Goal: Information Seeking & Learning: Learn about a topic

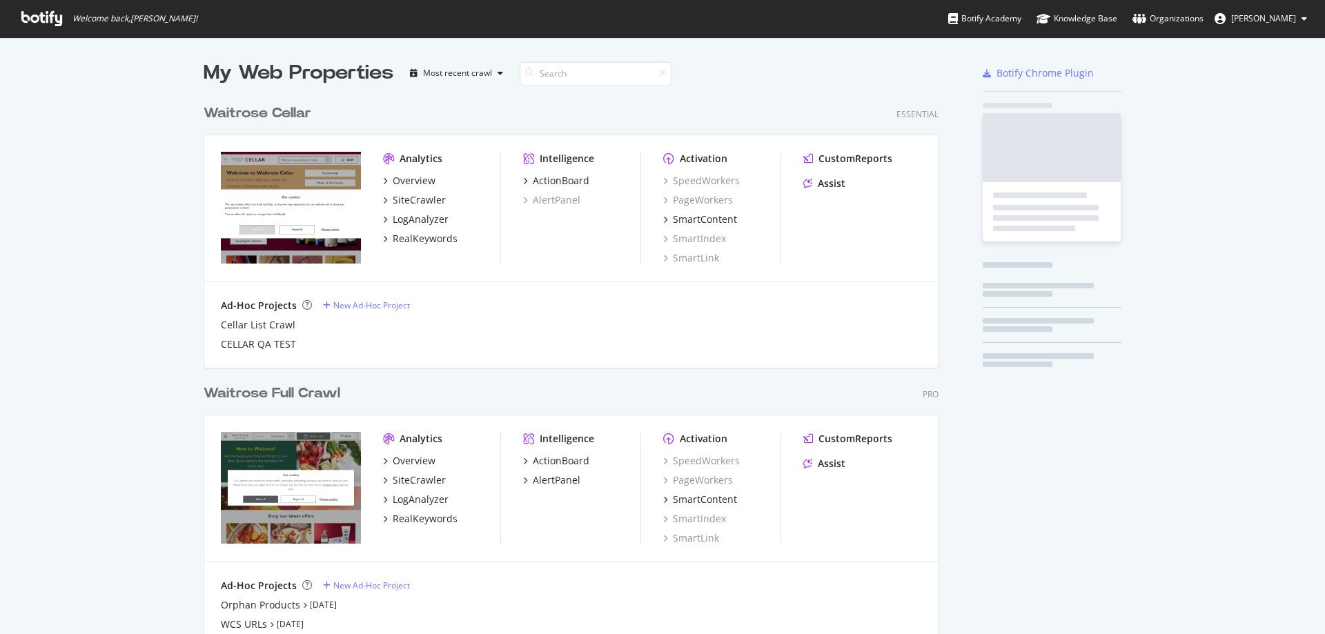
scroll to position [594, 736]
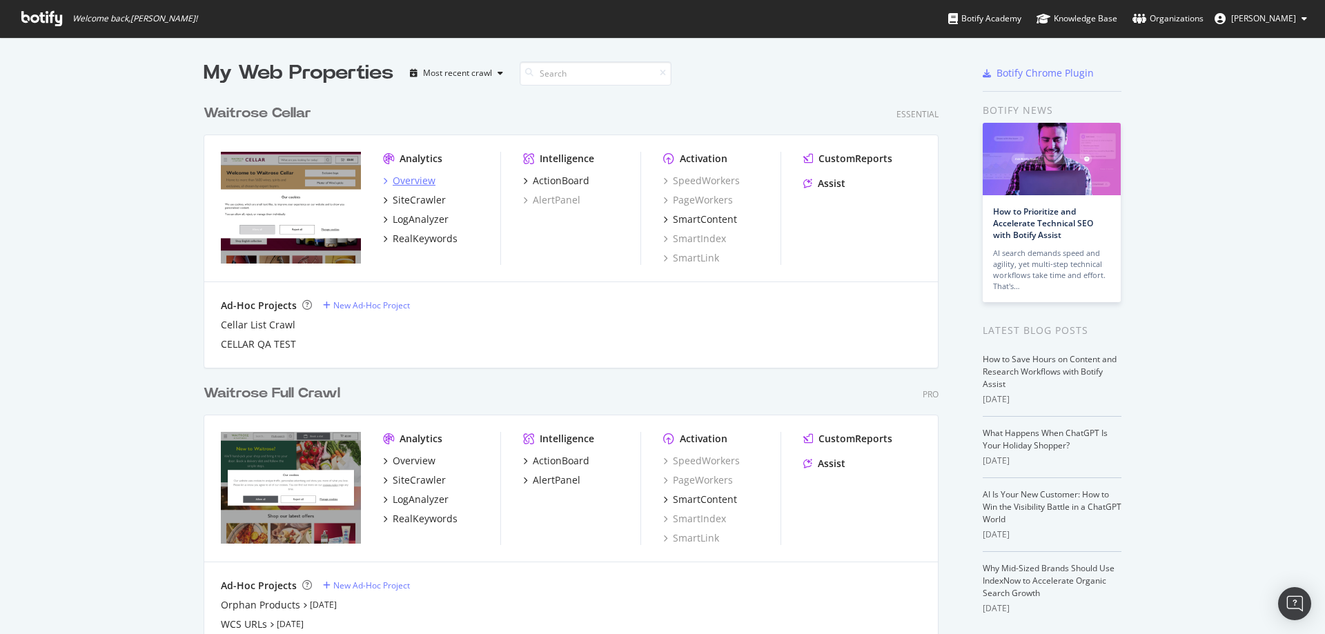
click at [417, 186] on div "Overview" at bounding box center [414, 181] width 43 height 14
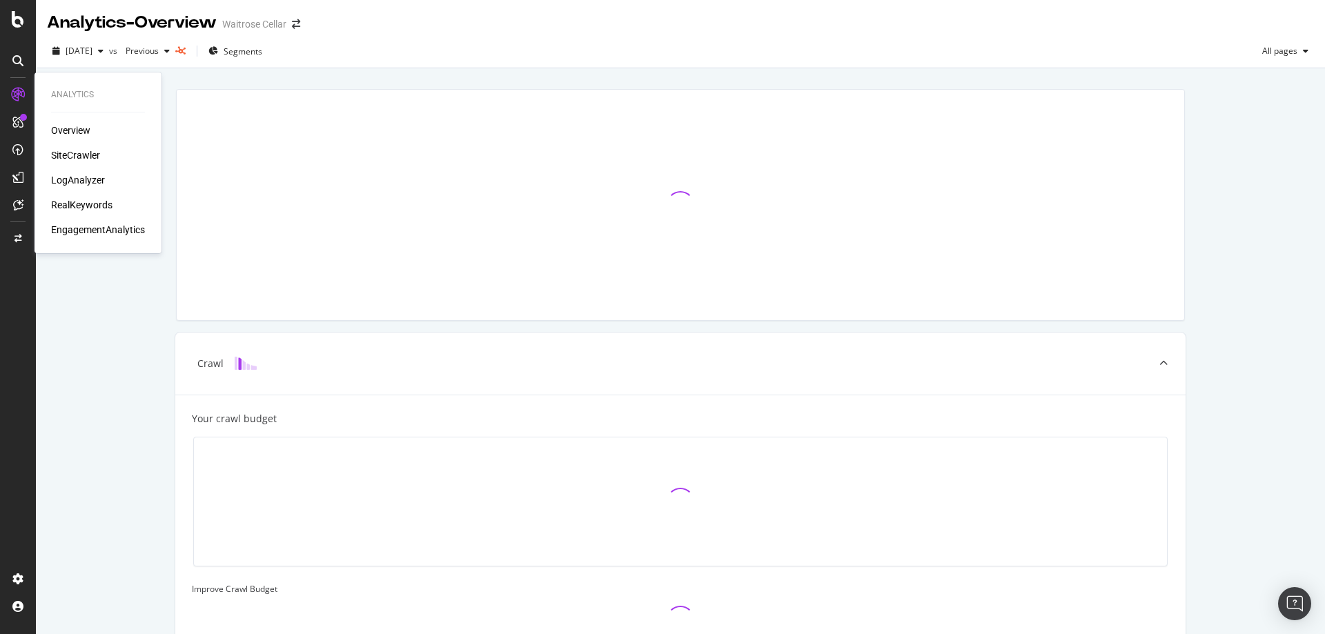
click at [92, 209] on div "RealKeywords" at bounding box center [81, 205] width 61 height 14
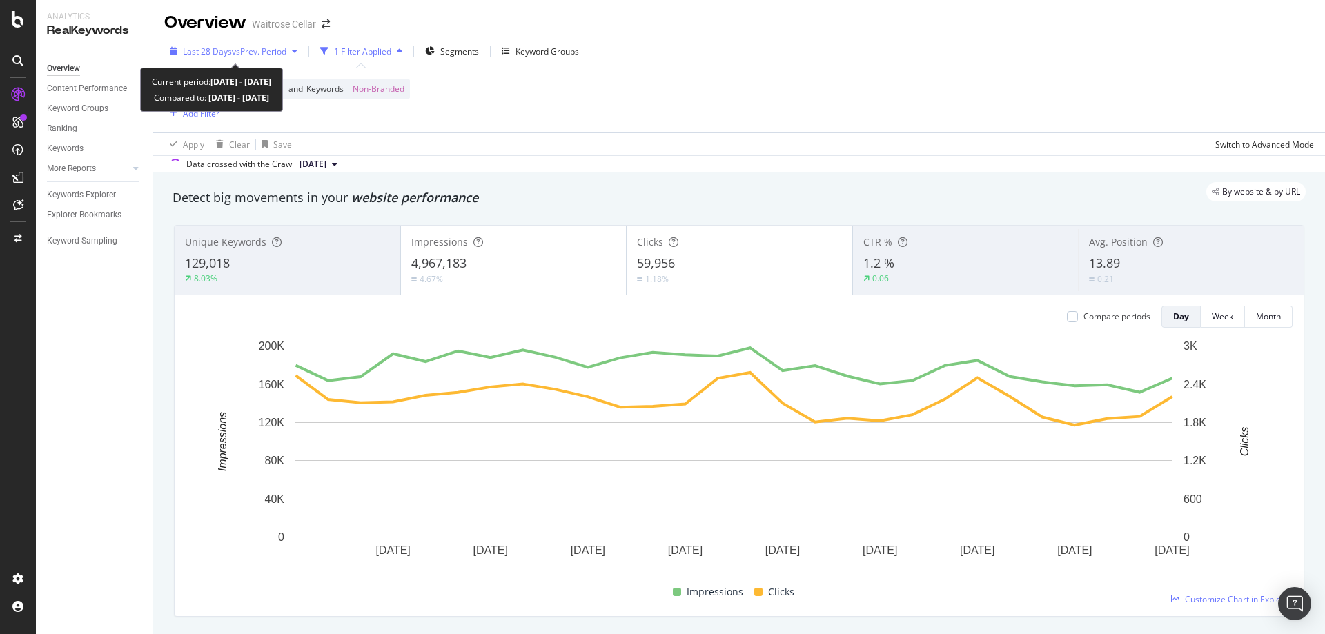
click at [273, 58] on div "Last 28 Days vs Prev. Period" at bounding box center [233, 51] width 139 height 21
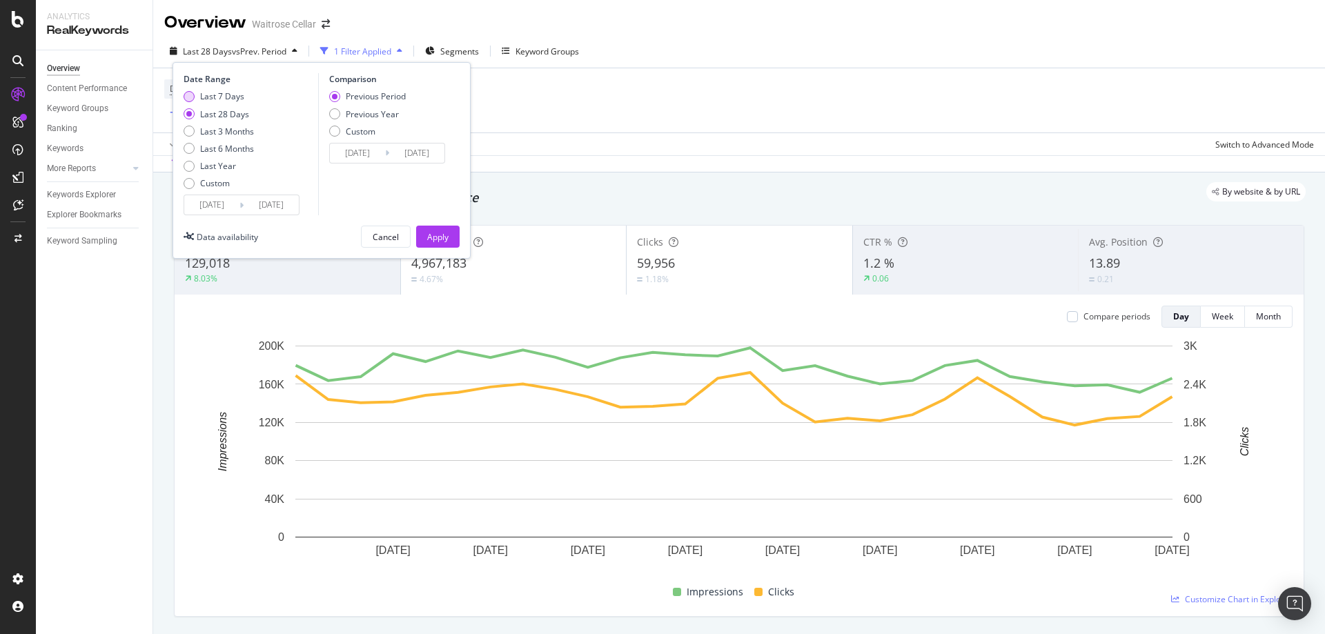
click at [217, 95] on div "Last 7 Days" at bounding box center [222, 96] width 44 height 12
type input "2025/09/06"
type input "2025/08/30"
type input "2025/09/05"
click at [211, 210] on input "[DATE]" at bounding box center [211, 204] width 55 height 19
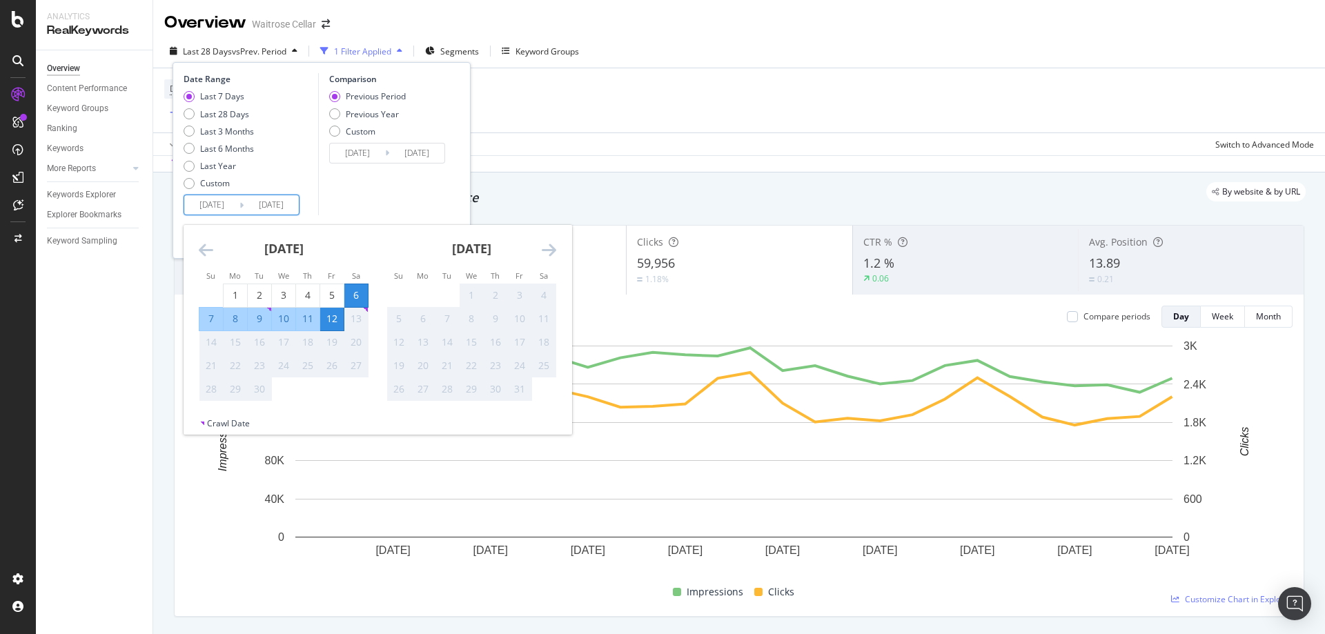
click at [215, 315] on div "7" at bounding box center [210, 319] width 23 height 14
type input "[DATE]"
click at [329, 320] on div "12" at bounding box center [331, 319] width 23 height 14
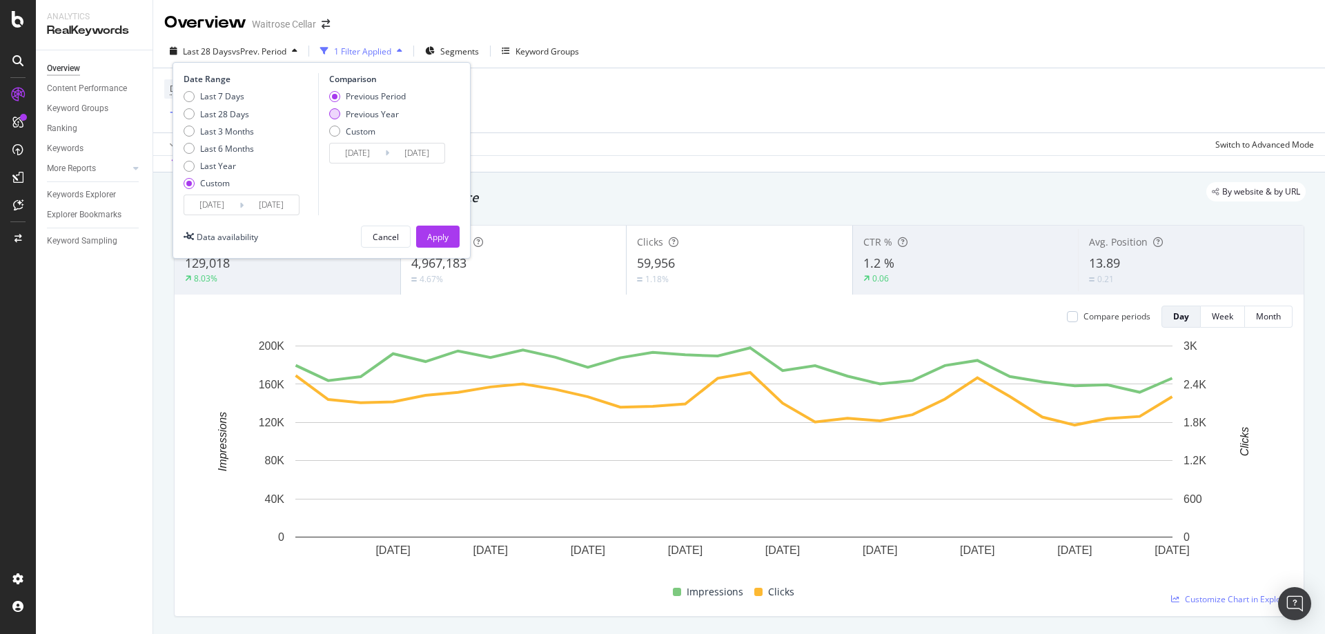
click at [391, 114] on div "Previous Year" at bounding box center [372, 114] width 53 height 12
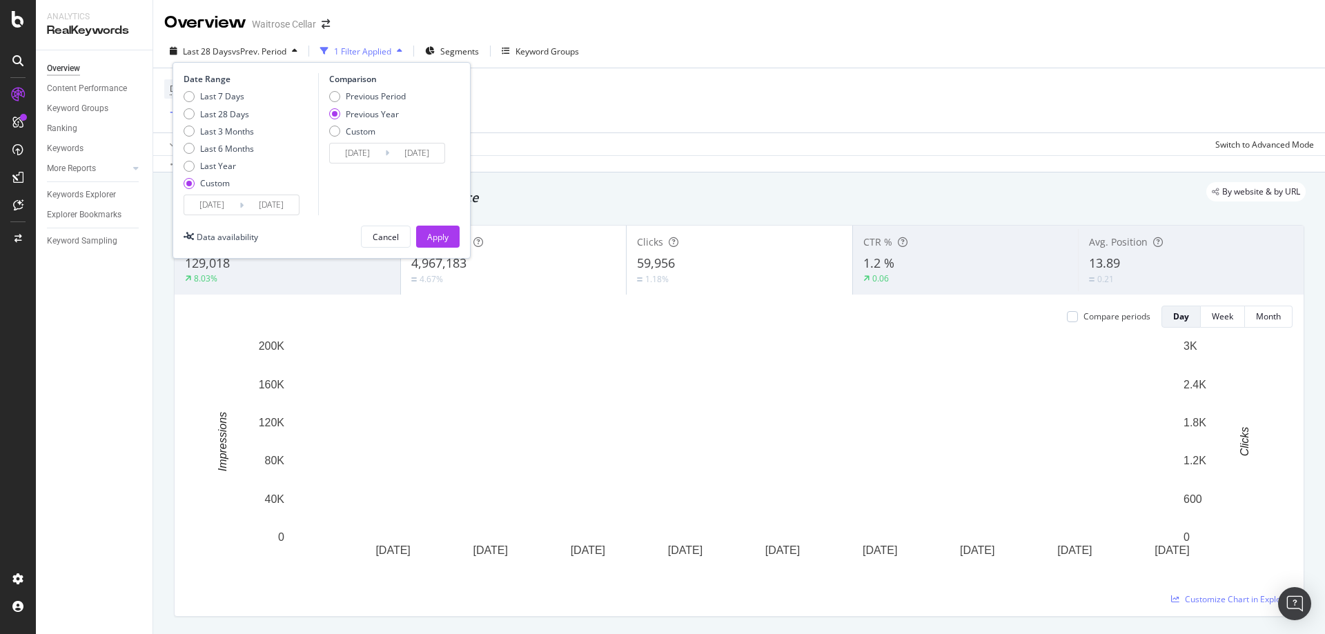
type input "[DATE]"
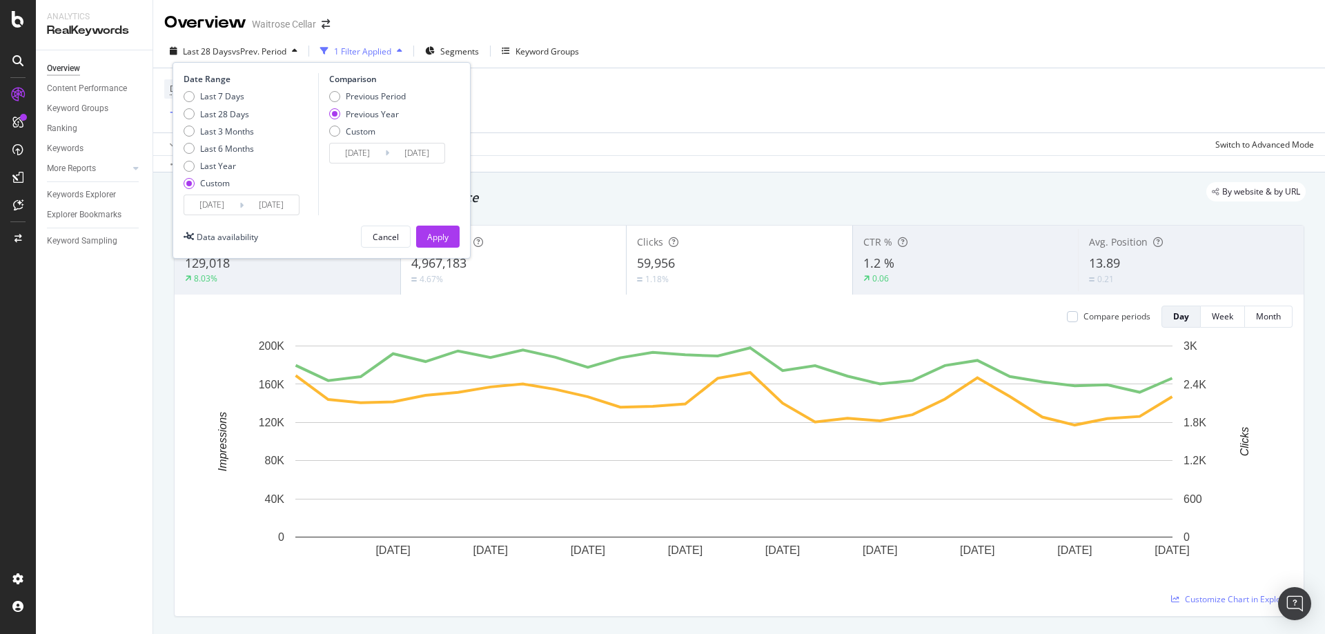
type input "[DATE]"
click at [391, 99] on div "Previous Period" at bounding box center [376, 96] width 60 height 12
type input "[DATE]"
click at [357, 164] on div "Comparison Previous Period Previous Year Custom 2025/09/01 Navigate forward to …" at bounding box center [383, 144] width 131 height 142
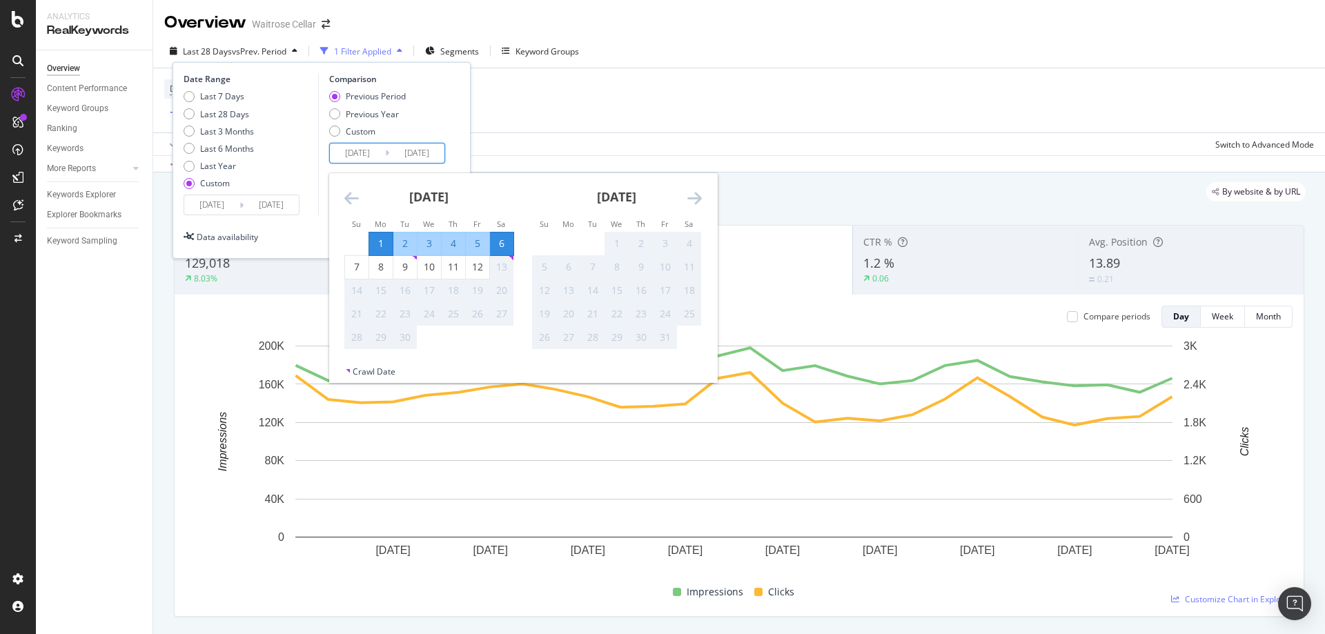
click at [359, 161] on input "[DATE]" at bounding box center [357, 153] width 55 height 19
click at [355, 210] on div "[DATE]" at bounding box center [429, 202] width 170 height 59
click at [357, 206] on icon "Move backward to switch to the previous month." at bounding box center [351, 198] width 14 height 17
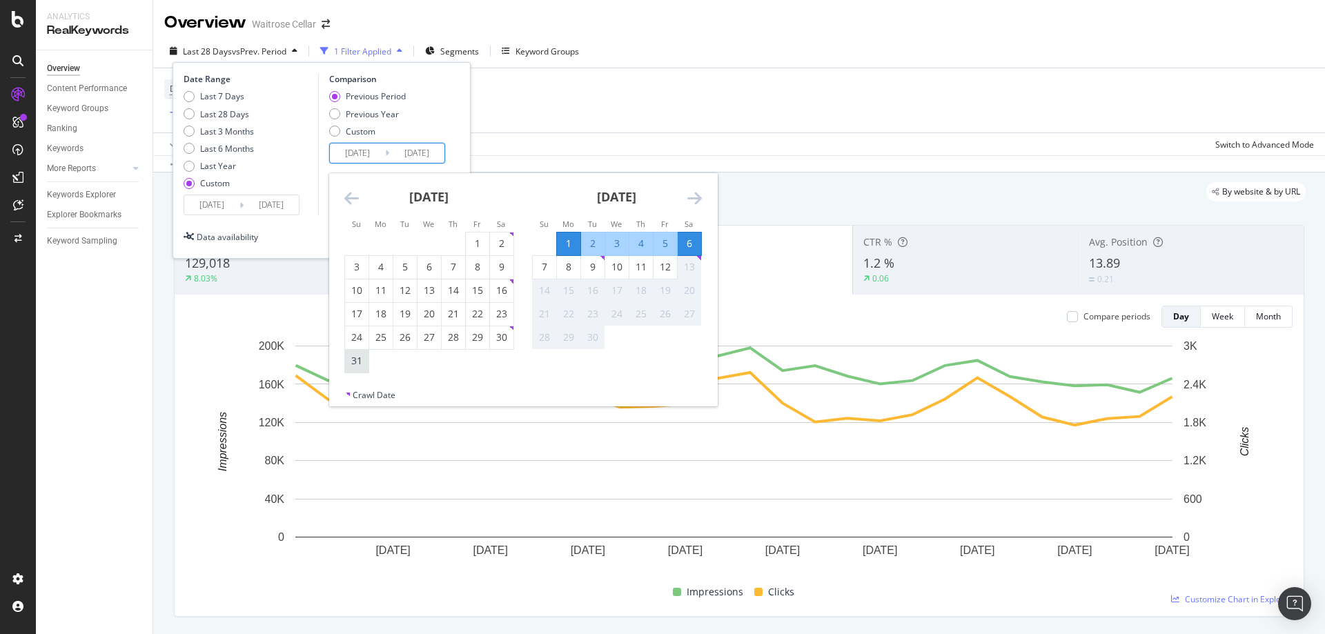
click at [364, 360] on div "31" at bounding box center [356, 361] width 23 height 14
type input "[DATE]"
click at [665, 239] on div "5" at bounding box center [665, 244] width 23 height 14
type input "[DATE]"
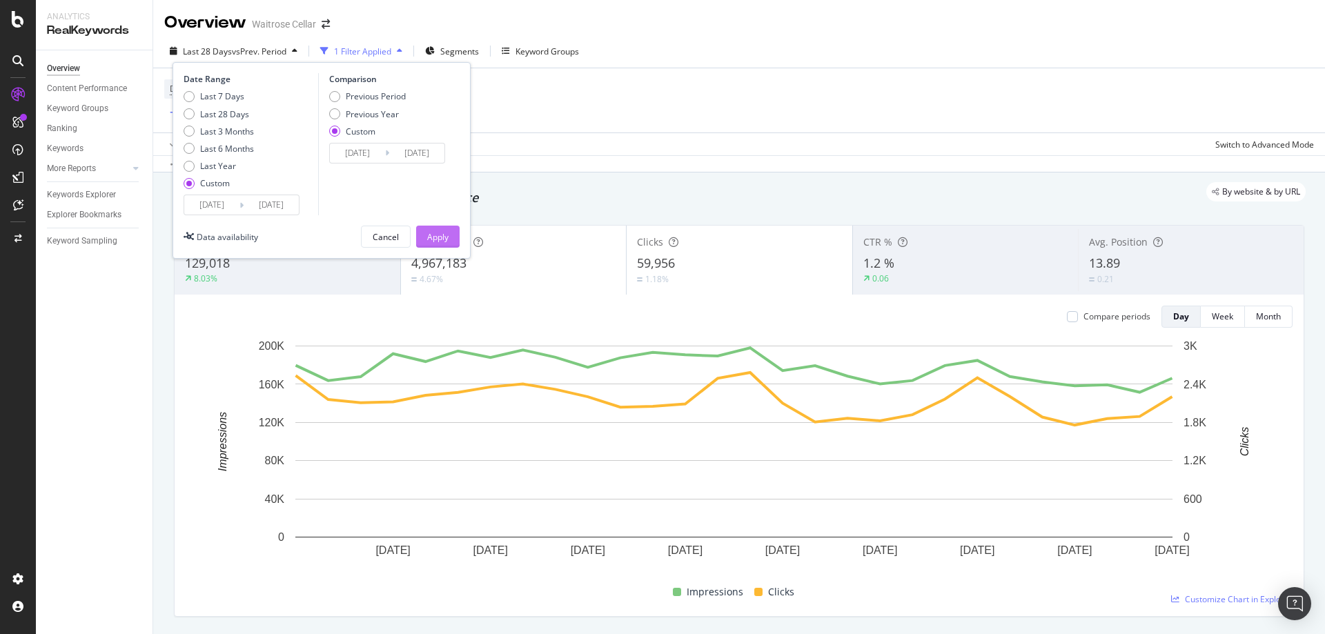
click at [419, 237] on button "Apply" at bounding box center [437, 237] width 43 height 22
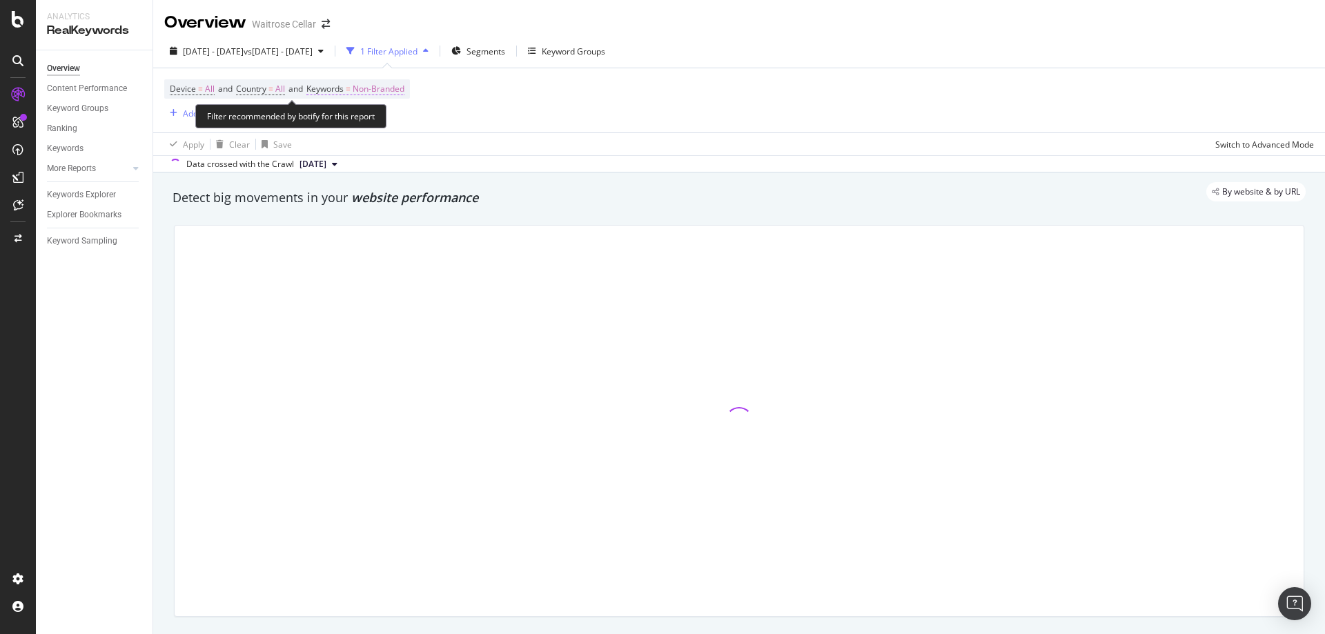
click at [386, 86] on span "Non-Branded" at bounding box center [379, 88] width 52 height 19
click at [392, 125] on icon "button" at bounding box center [392, 121] width 6 height 8
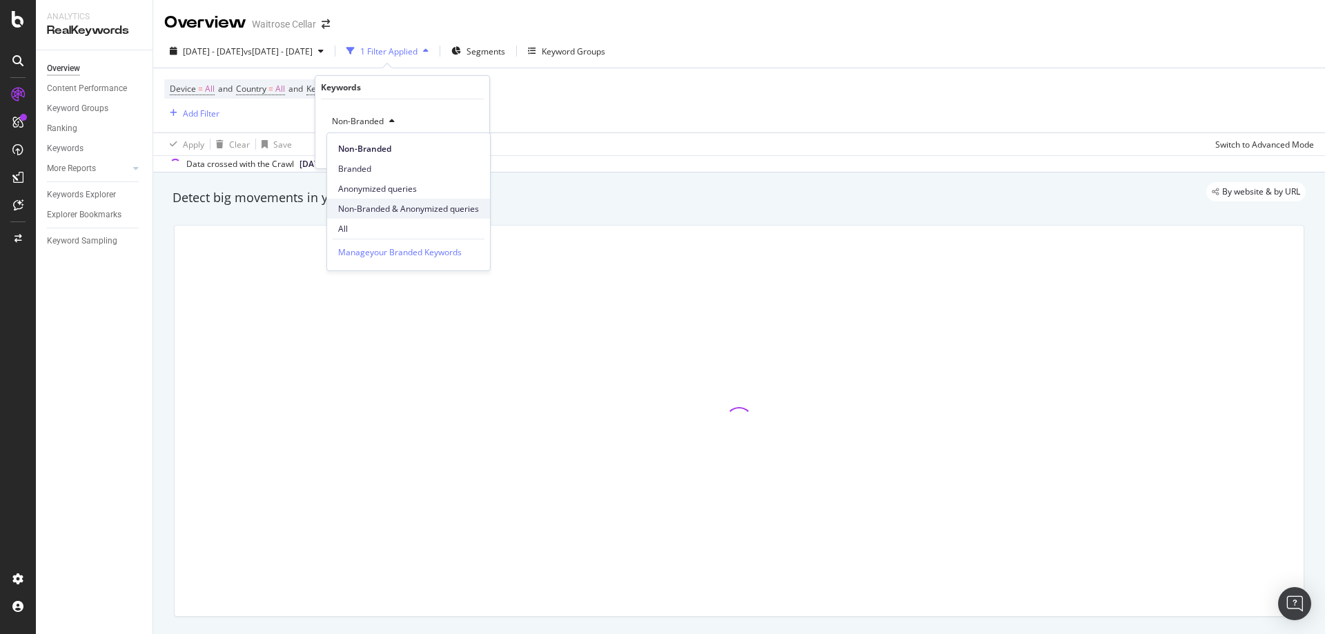
click at [395, 213] on span "Non-Branded & Anonymized queries" at bounding box center [408, 209] width 141 height 12
click at [483, 155] on div "Apply" at bounding box center [478, 151] width 21 height 12
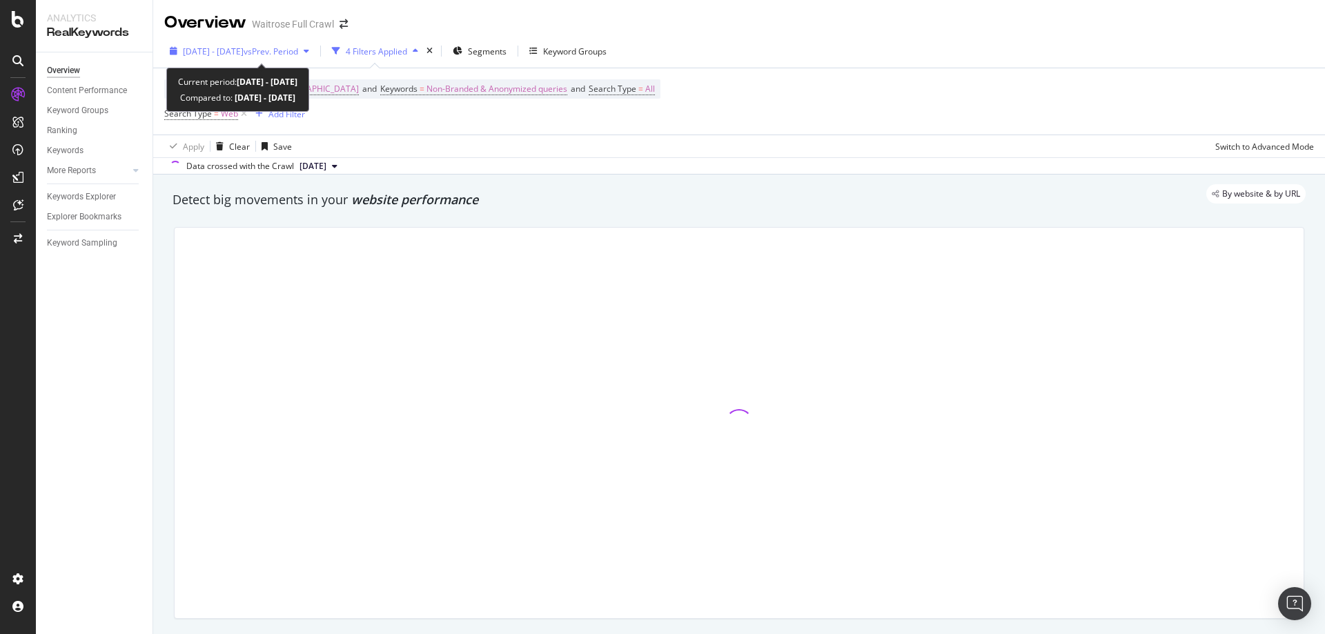
click at [295, 62] on button "[DATE] - [DATE] vs Prev. Period" at bounding box center [239, 51] width 150 height 22
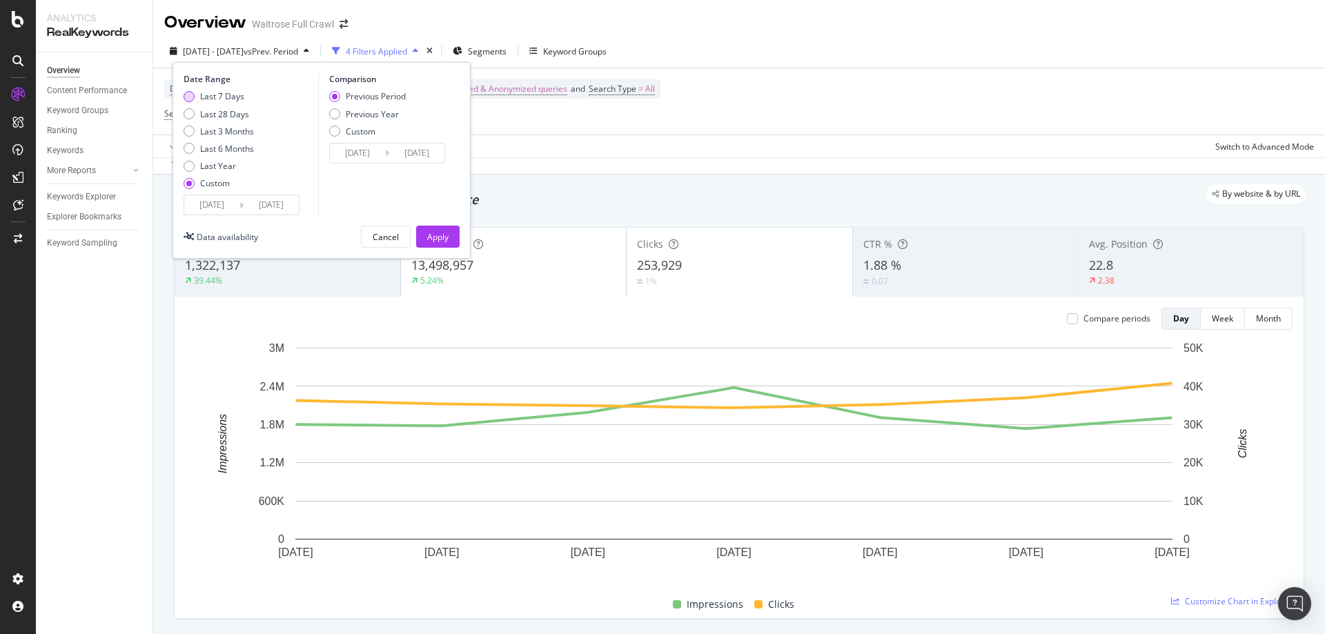
click at [229, 95] on div "Last 7 Days" at bounding box center [222, 96] width 44 height 12
type input "[DATE]"
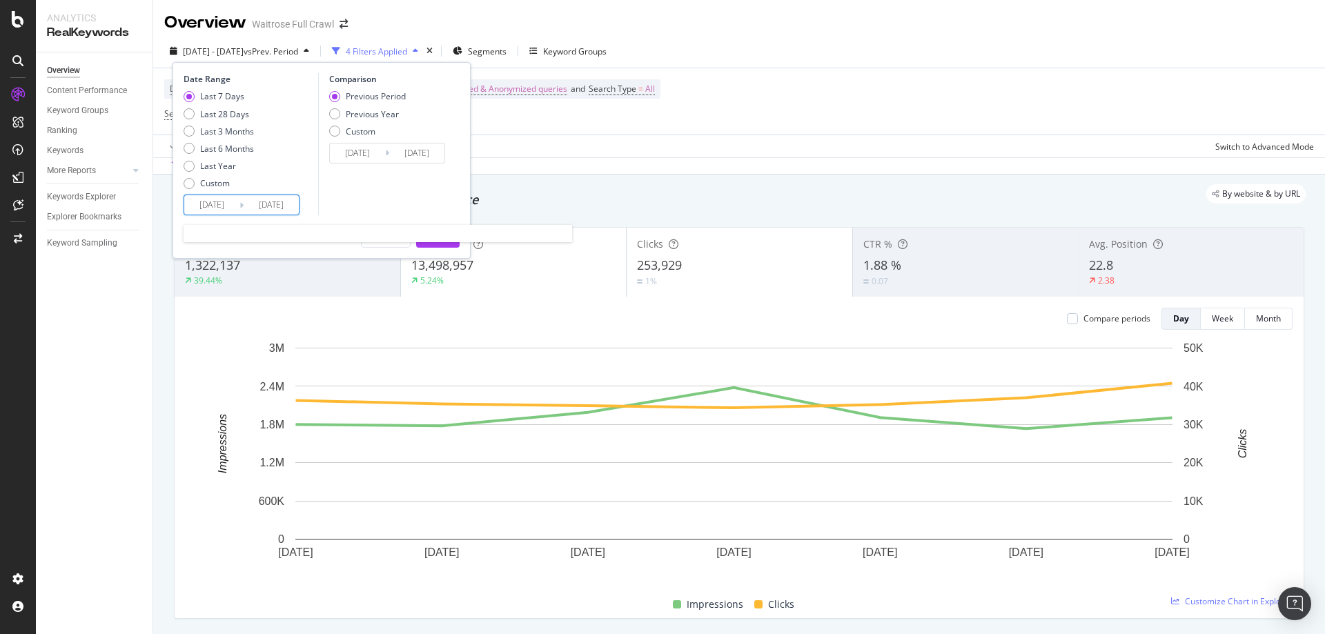
click at [235, 208] on input "[DATE]" at bounding box center [211, 204] width 55 height 19
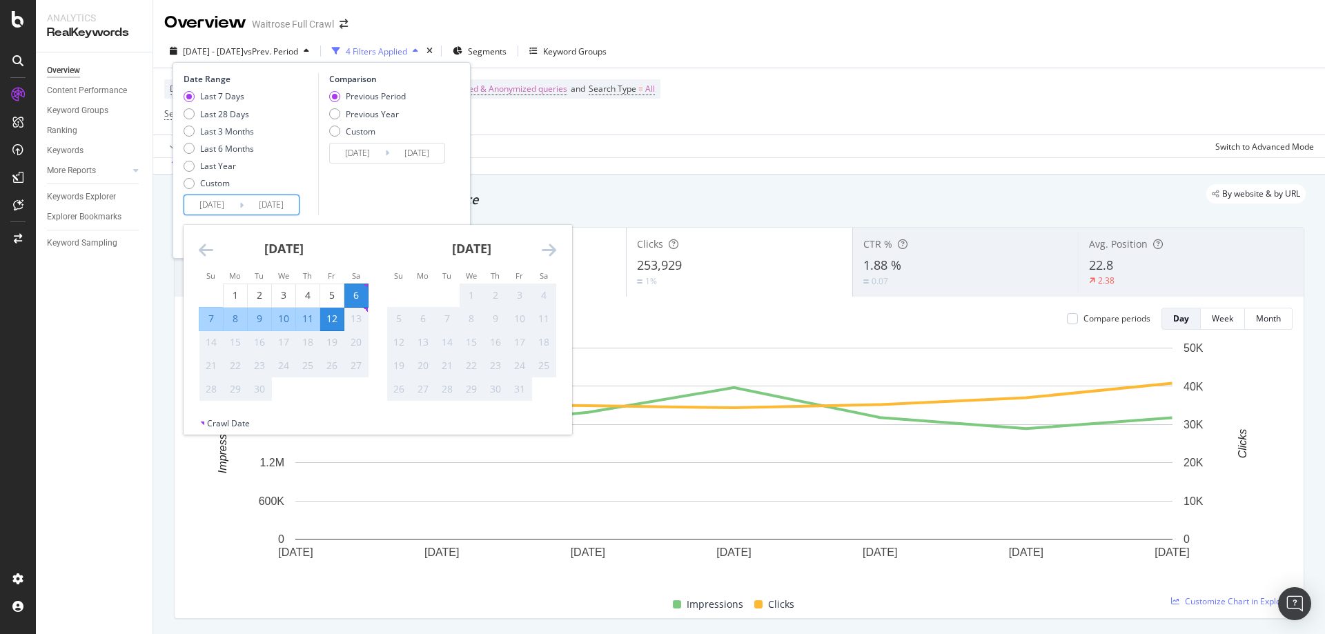
drag, startPoint x: 207, startPoint y: 322, endPoint x: 311, endPoint y: 321, distance: 103.5
click at [208, 322] on div "7" at bounding box center [210, 319] width 23 height 14
type input "[DATE]"
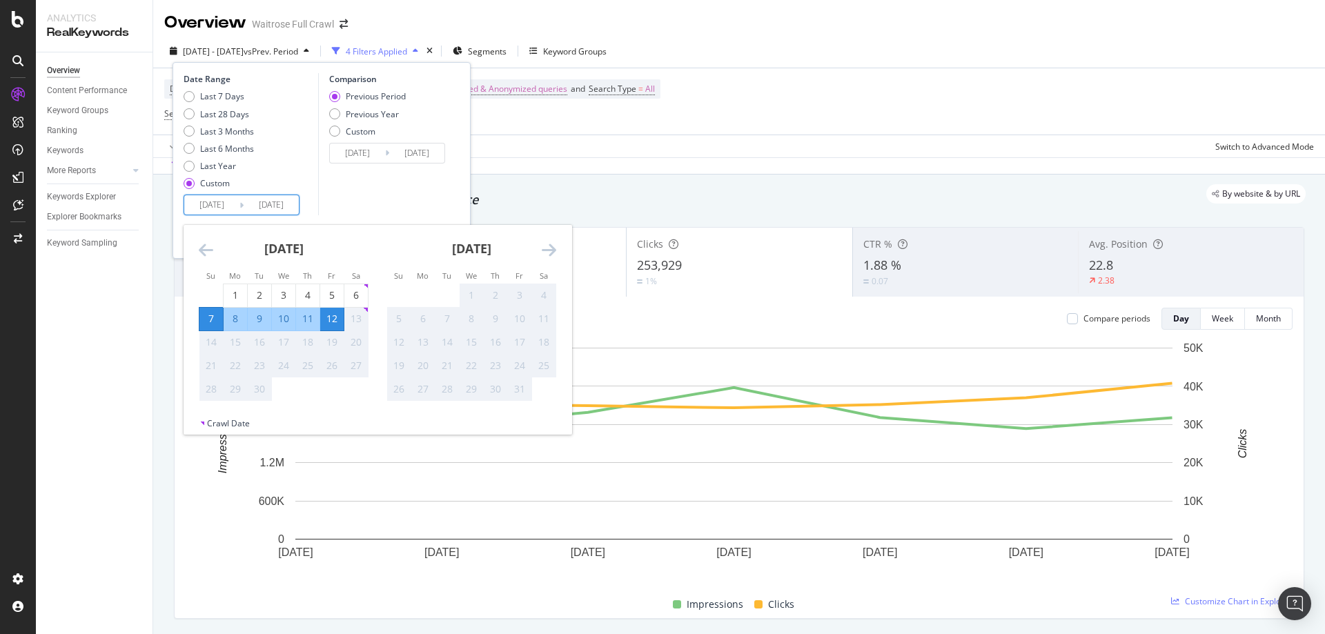
click at [328, 320] on div "12" at bounding box center [331, 319] width 23 height 14
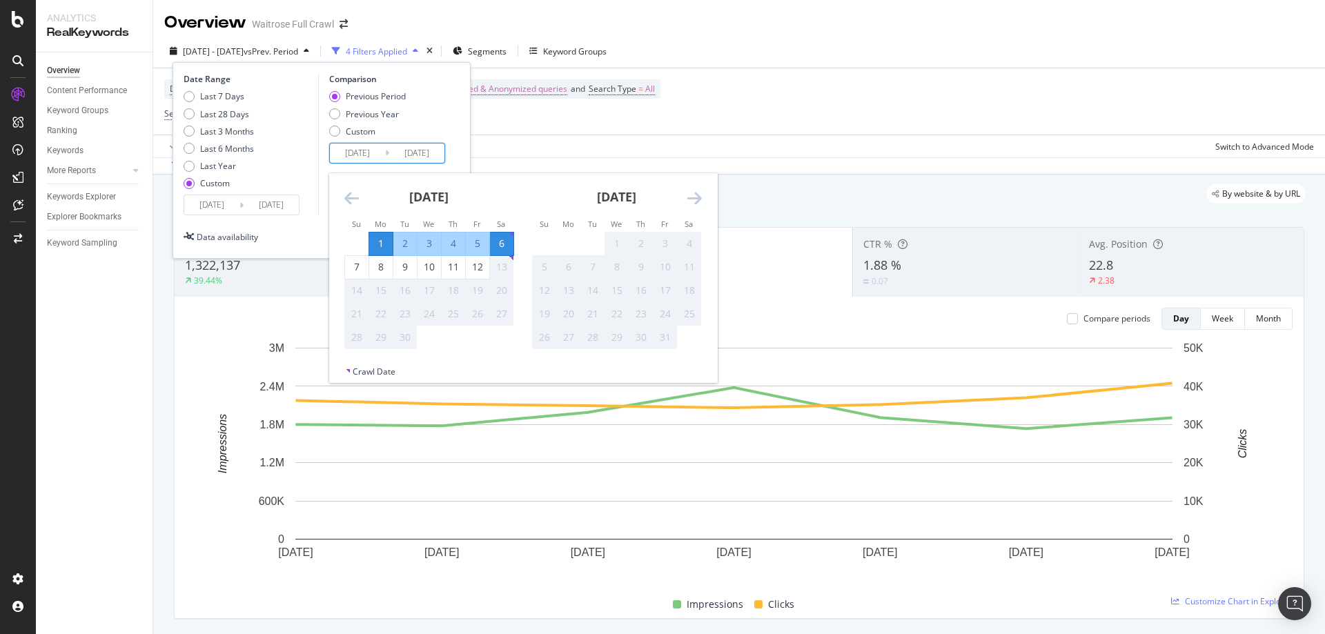
click at [345, 162] on input "[DATE]" at bounding box center [357, 153] width 55 height 19
click at [355, 197] on icon "Move backward to switch to the previous month." at bounding box center [351, 198] width 14 height 17
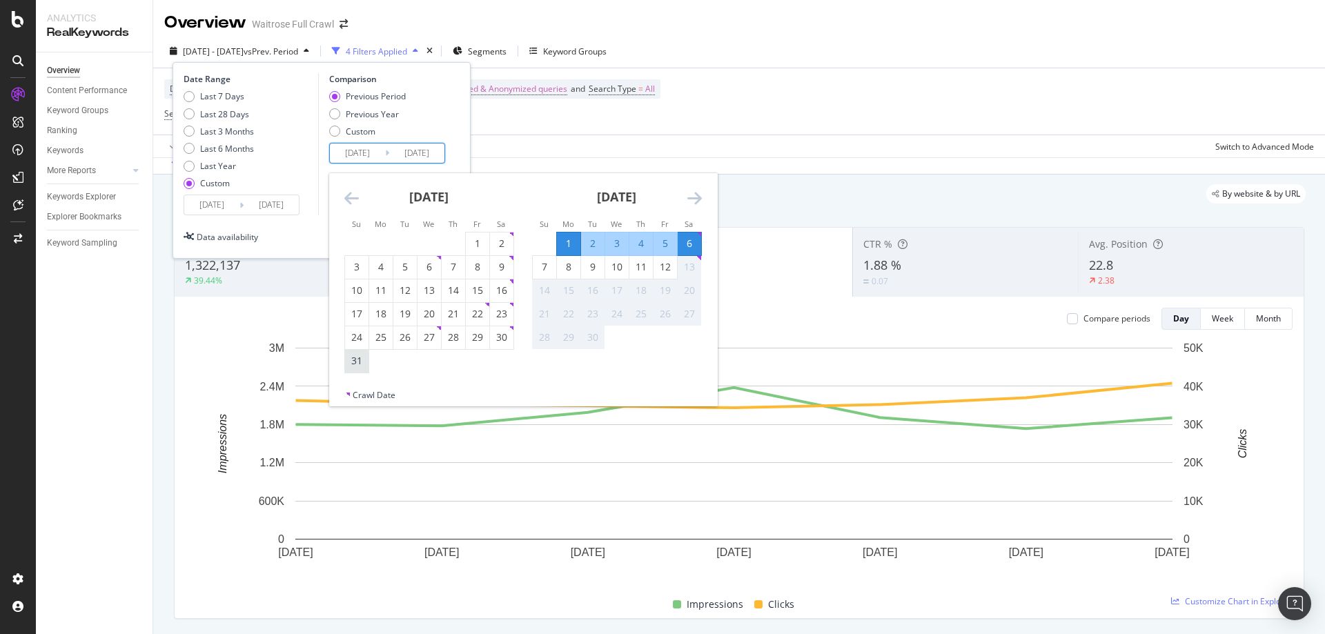
click at [356, 355] on div "31" at bounding box center [356, 361] width 23 height 14
type input "[DATE]"
click at [656, 238] on div "5" at bounding box center [665, 244] width 23 height 14
type input "[DATE]"
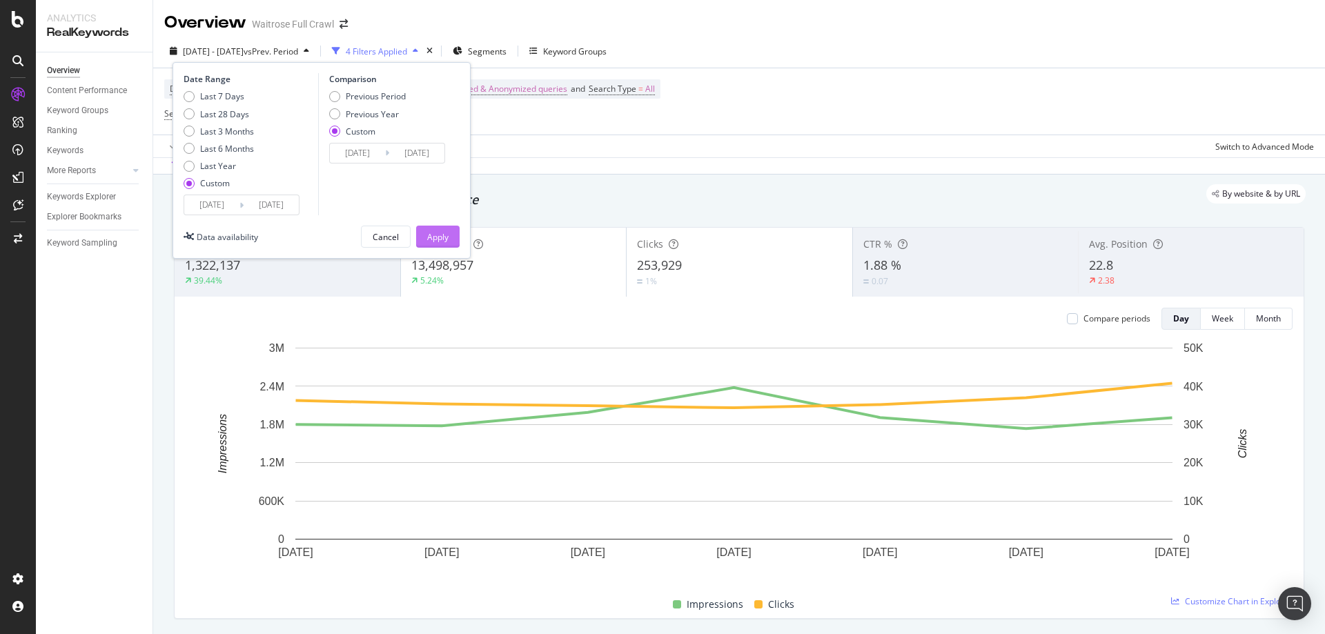
click at [438, 229] on div "Apply" at bounding box center [437, 236] width 21 height 21
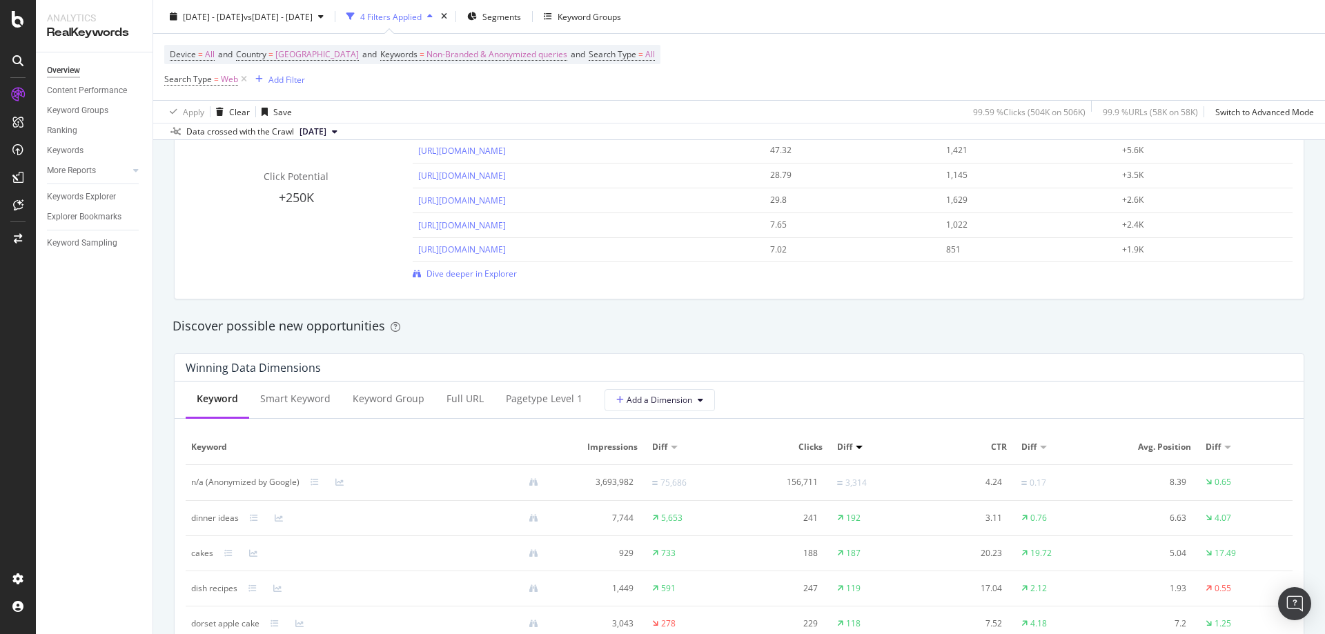
scroll to position [1173, 0]
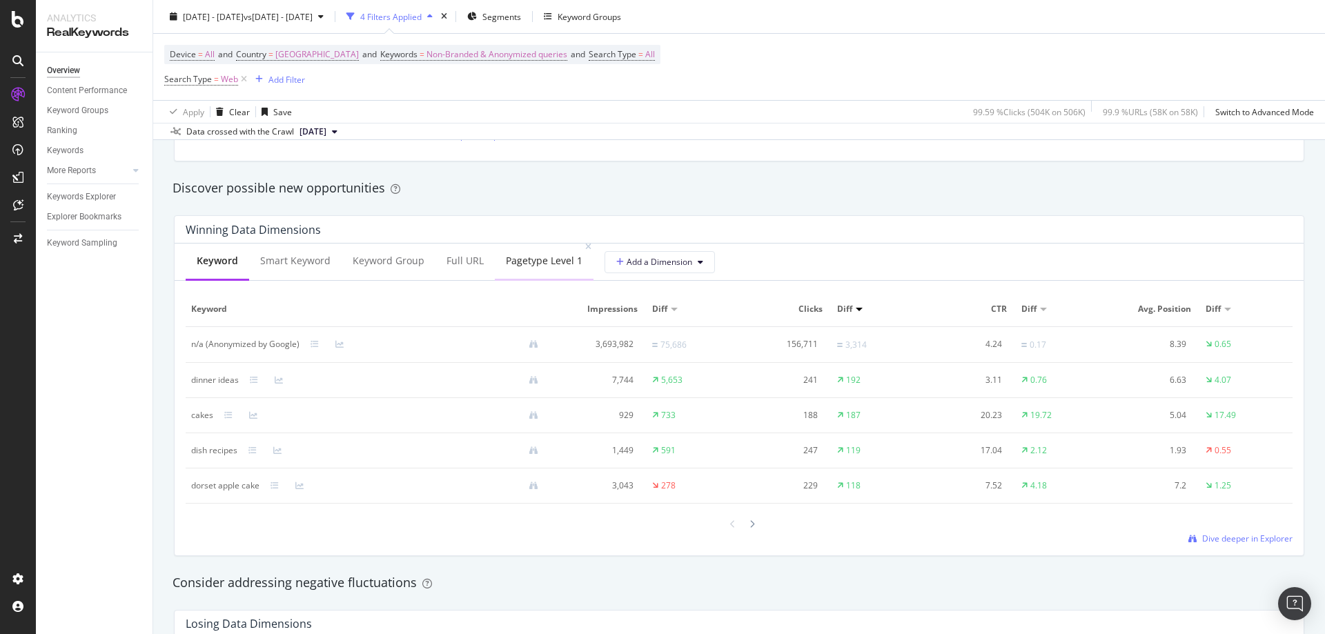
click at [562, 274] on div "pagetype Level 1" at bounding box center [544, 262] width 99 height 38
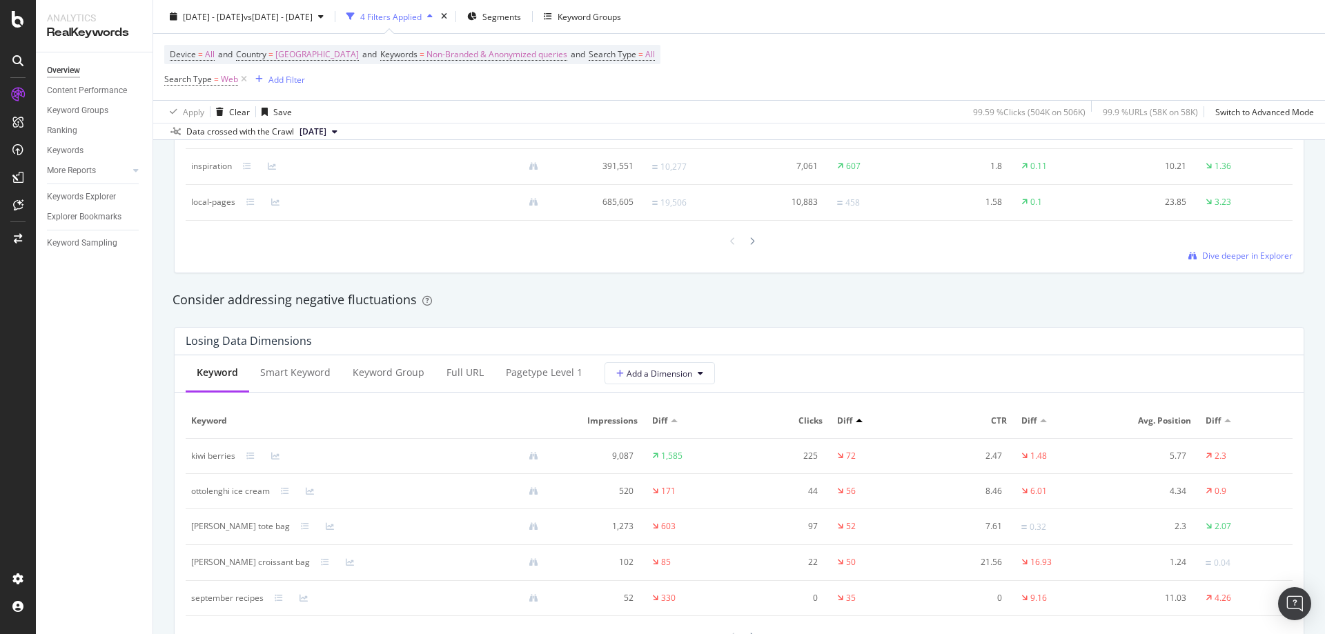
scroll to position [1518, 0]
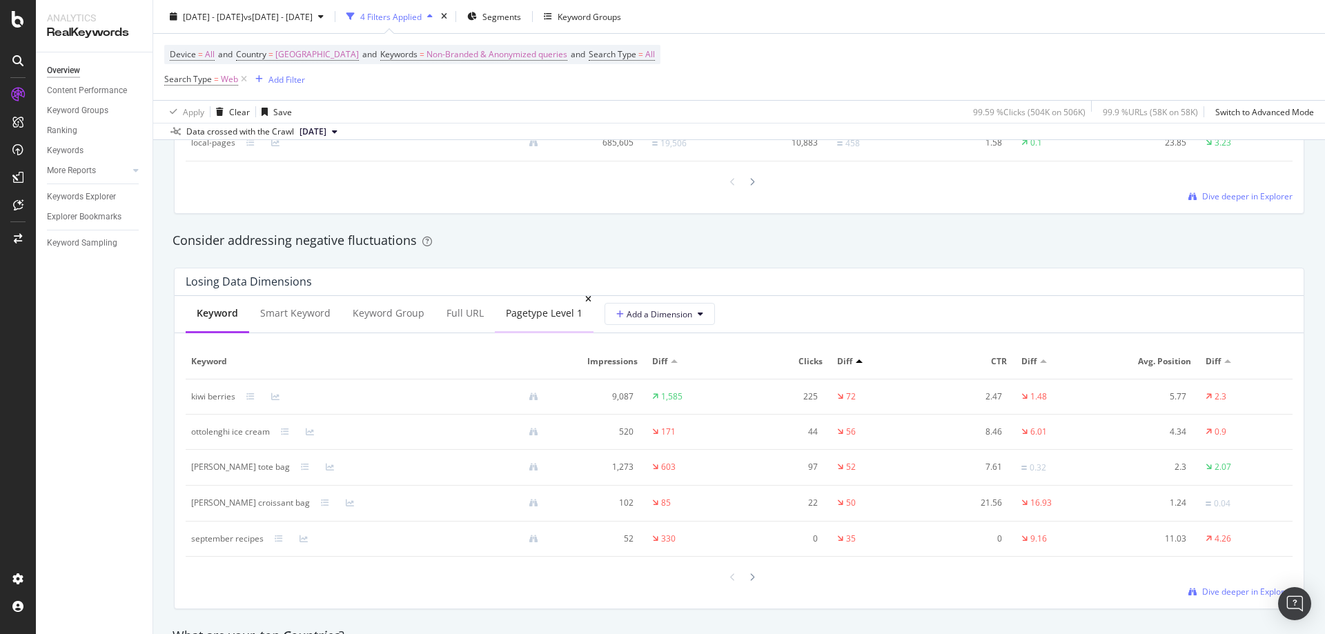
click at [554, 313] on div "pagetype Level 1" at bounding box center [544, 313] width 77 height 14
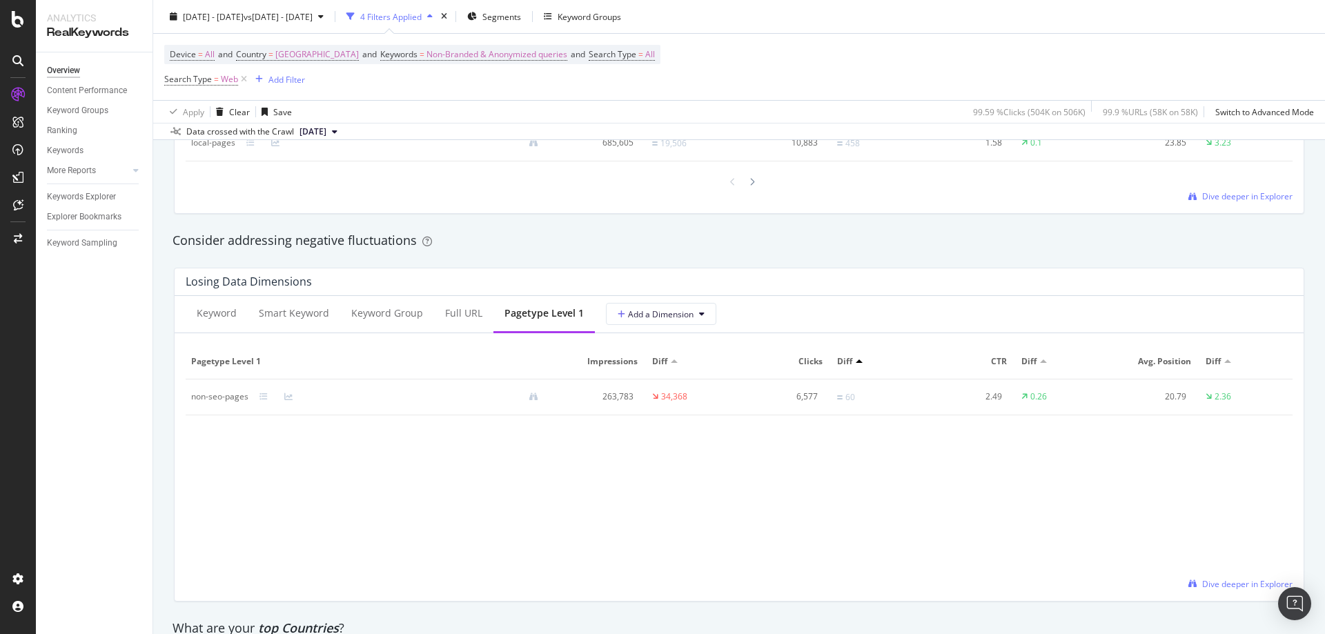
click at [253, 397] on div at bounding box center [398, 396] width 301 height 9
click at [262, 395] on icon at bounding box center [263, 397] width 8 height 8
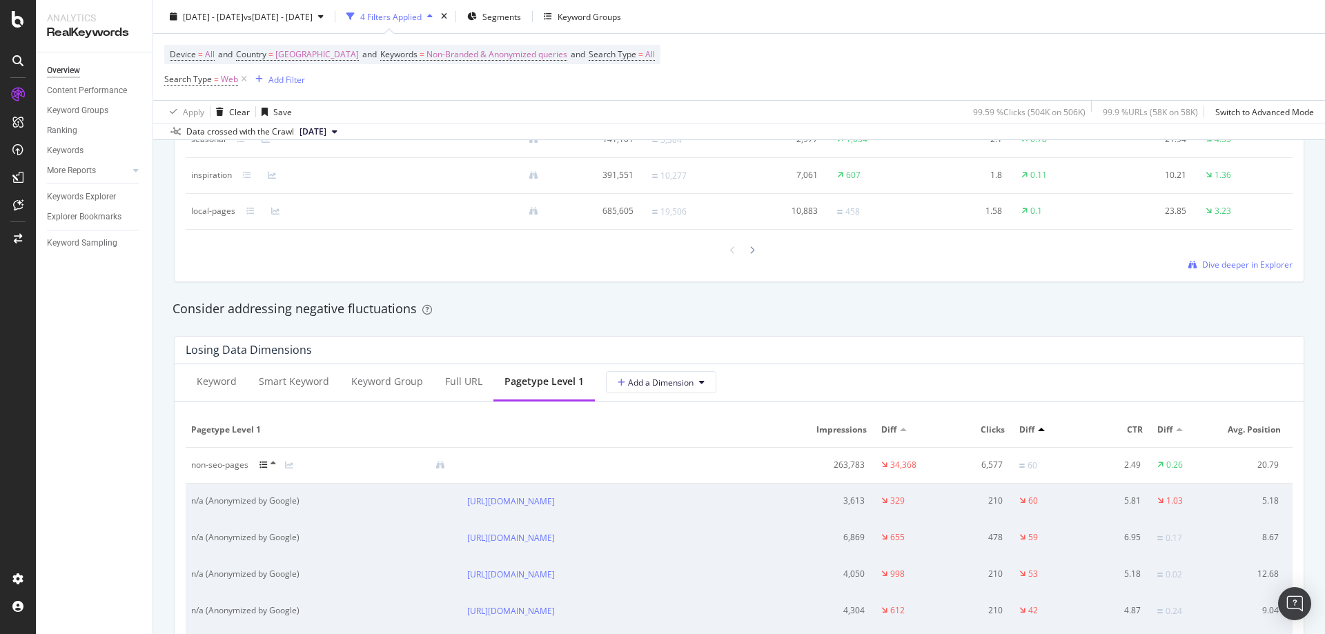
scroll to position [1656, 0]
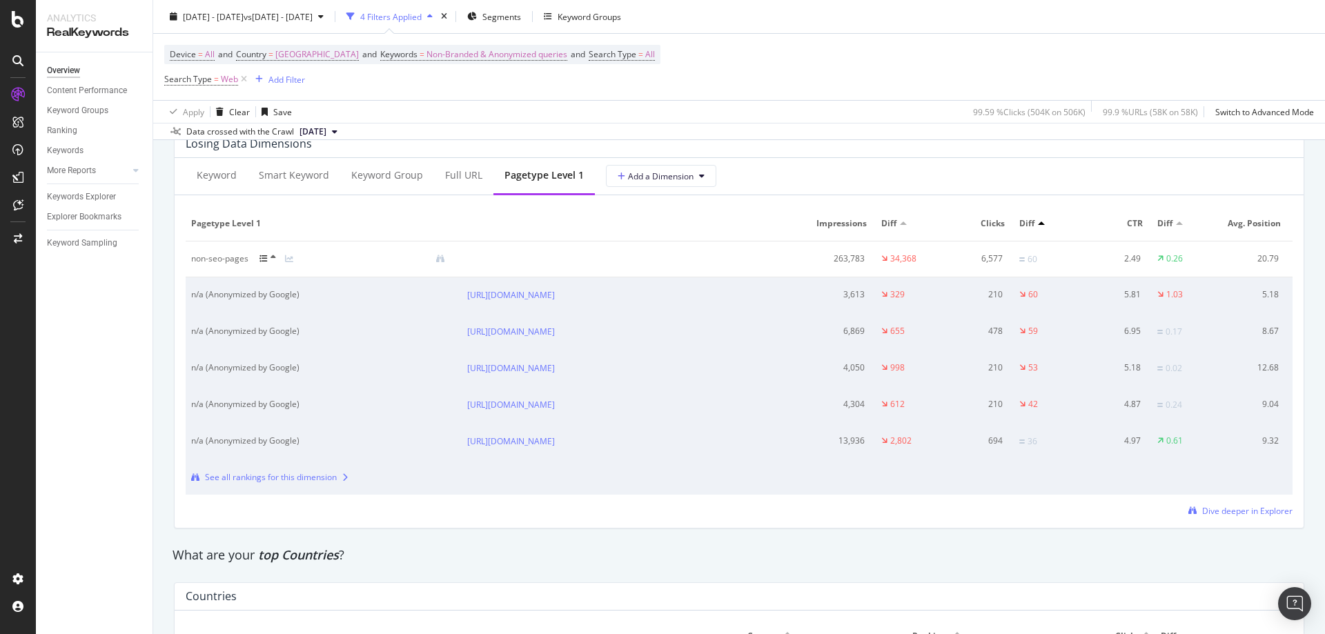
click at [274, 253] on icon at bounding box center [274, 257] width 6 height 8
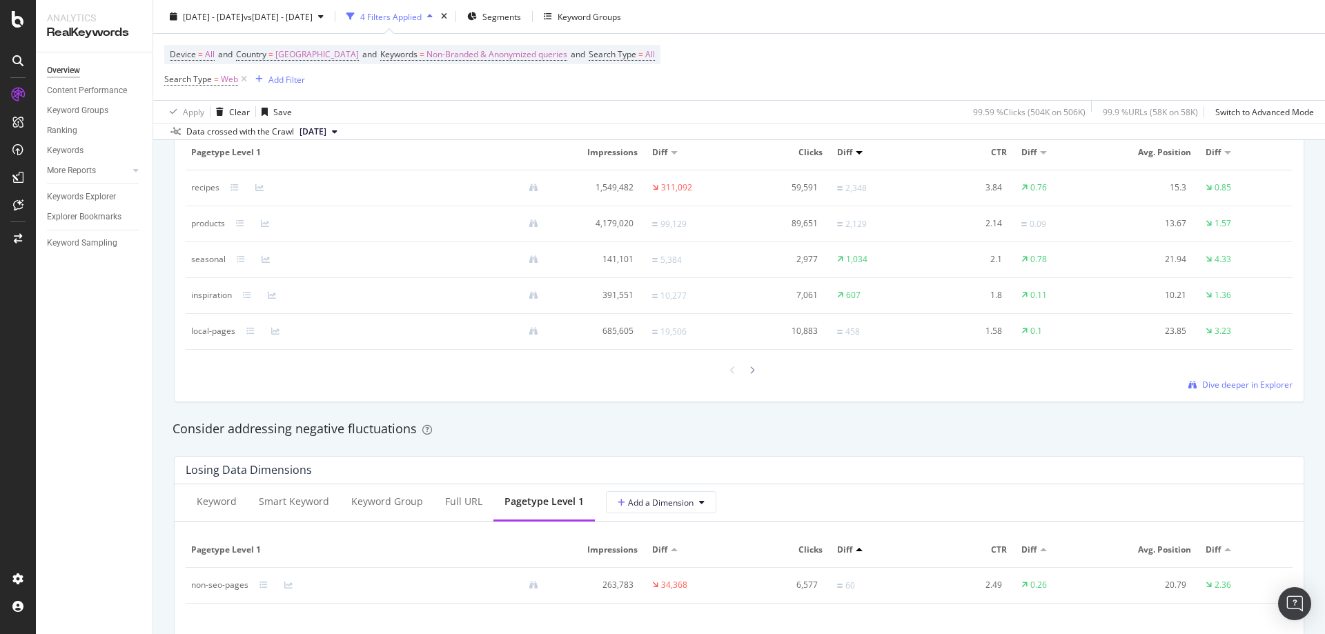
scroll to position [1311, 0]
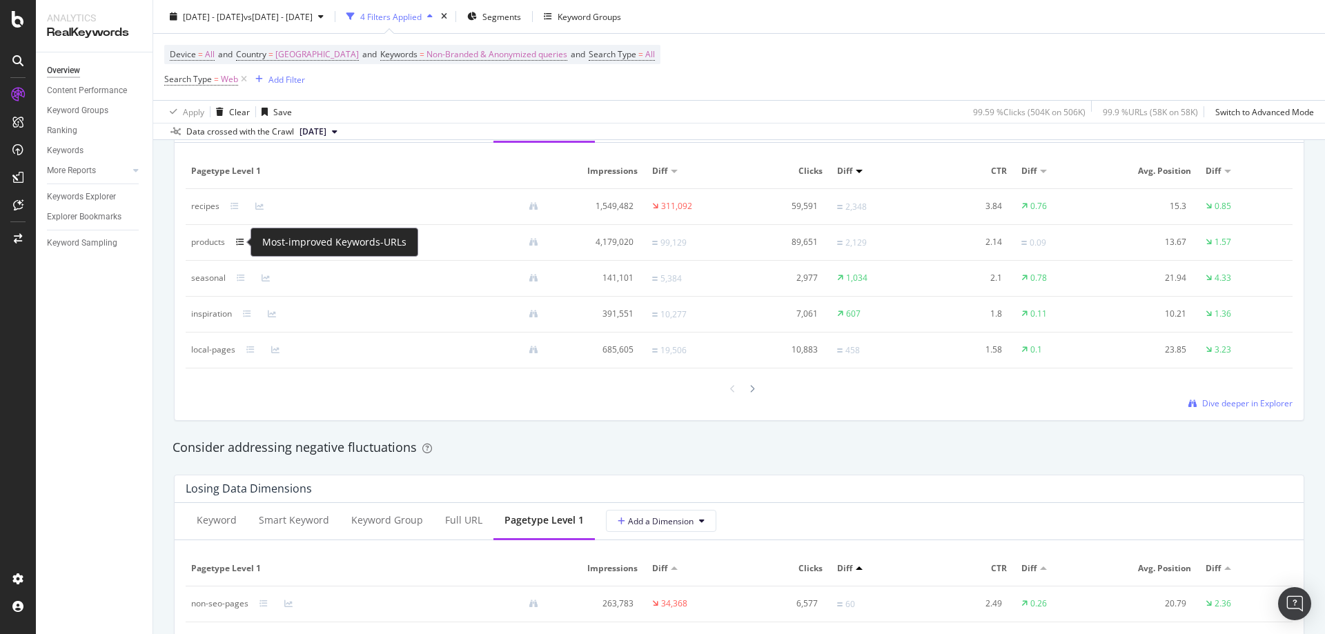
click at [240, 246] on icon at bounding box center [240, 242] width 8 height 8
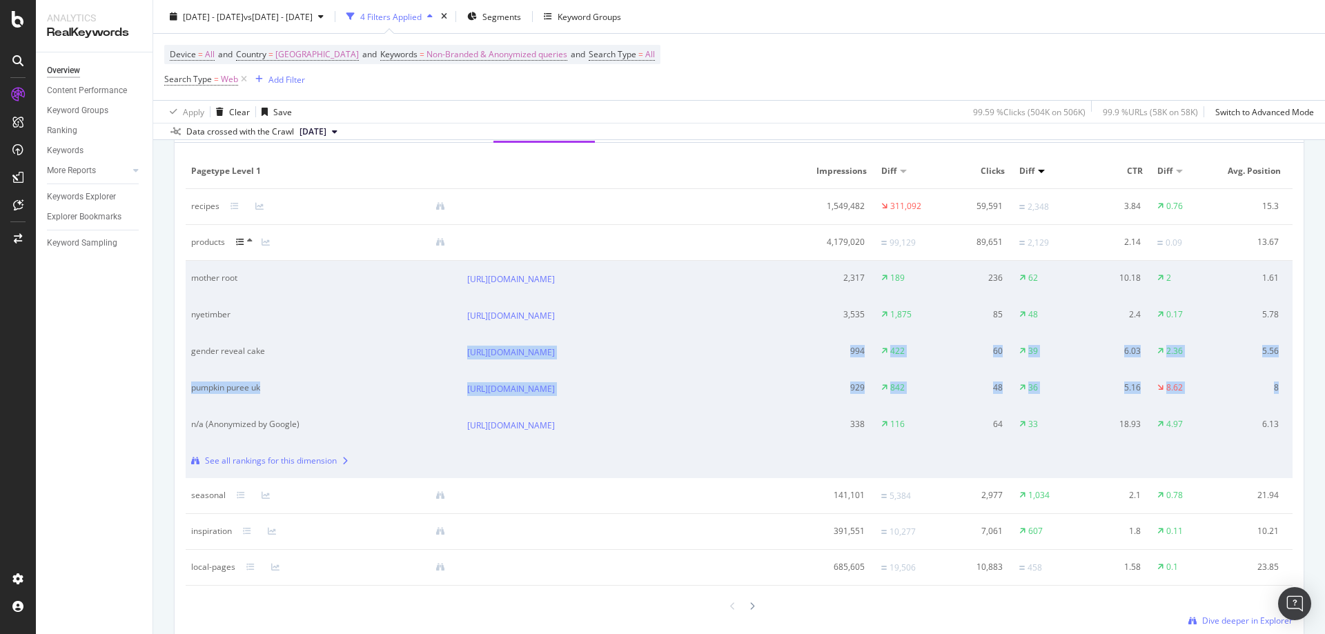
scroll to position [0, 77]
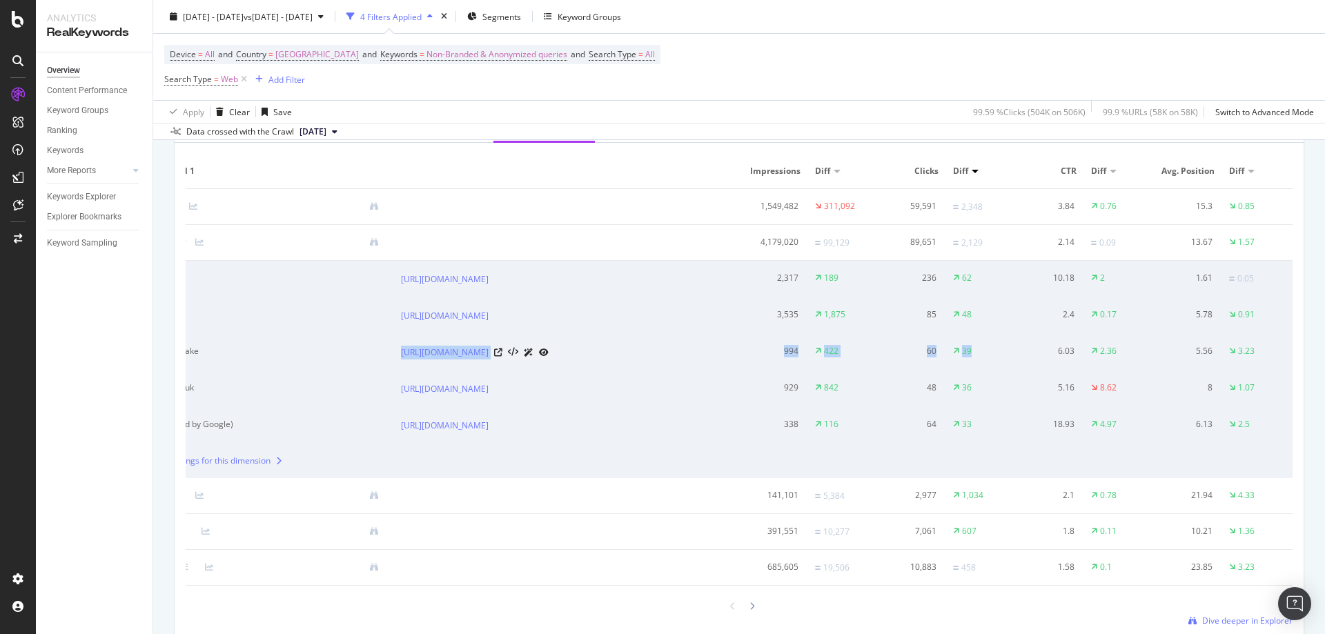
drag, startPoint x: 305, startPoint y: 383, endPoint x: 1227, endPoint y: 389, distance: 922.0
click at [1030, 371] on tr "gender reveal cake [URL][DOMAIN_NAME] 994 422 60 39 6.03 2.36 5.56 3.23" at bounding box center [705, 352] width 1173 height 37
click at [1238, 357] on div "3.23" at bounding box center [1246, 351] width 17 height 12
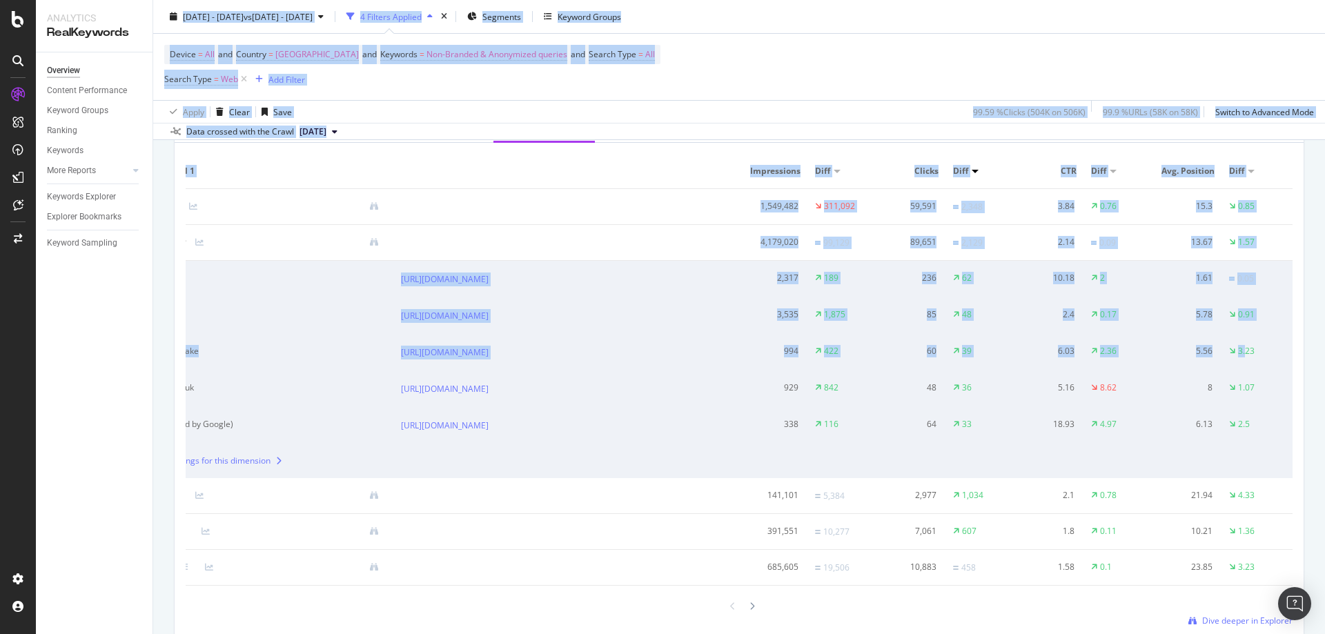
scroll to position [0, 0]
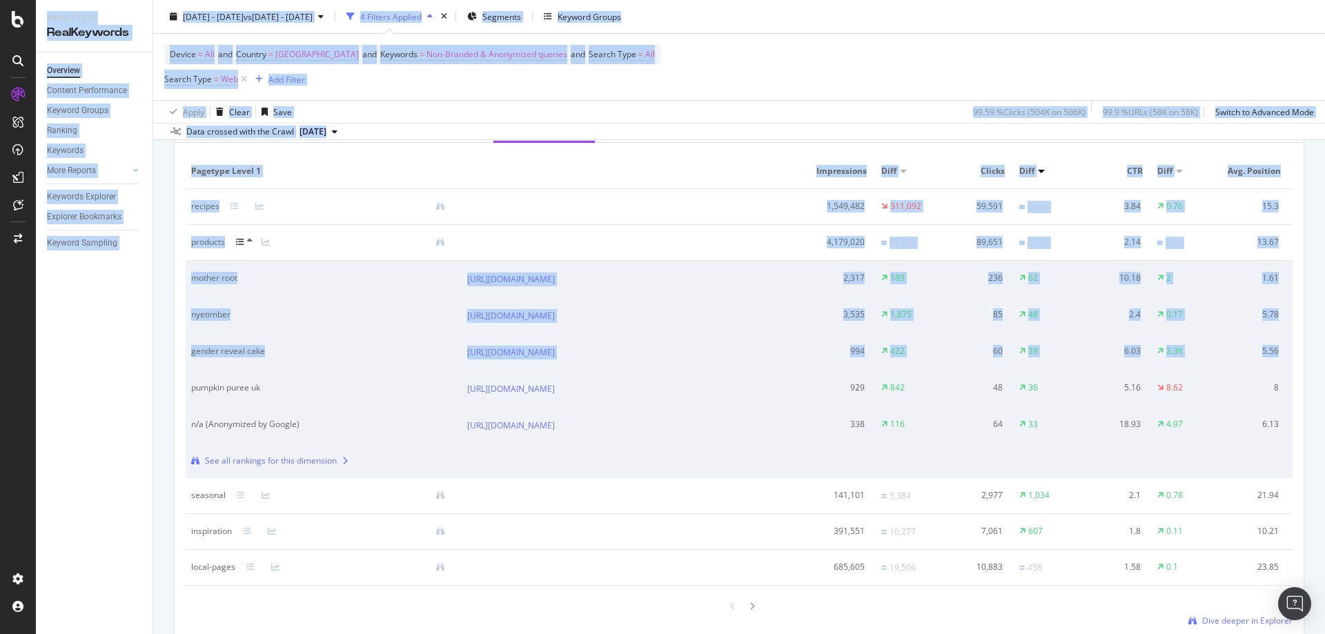
drag, startPoint x: 1237, startPoint y: 381, endPoint x: 35, endPoint y: 408, distance: 1201.7
click at [0, 372] on html "Analytics RealKeywords Overview Content Performance Keyword Groups Ranking Keyw…" at bounding box center [662, 317] width 1325 height 634
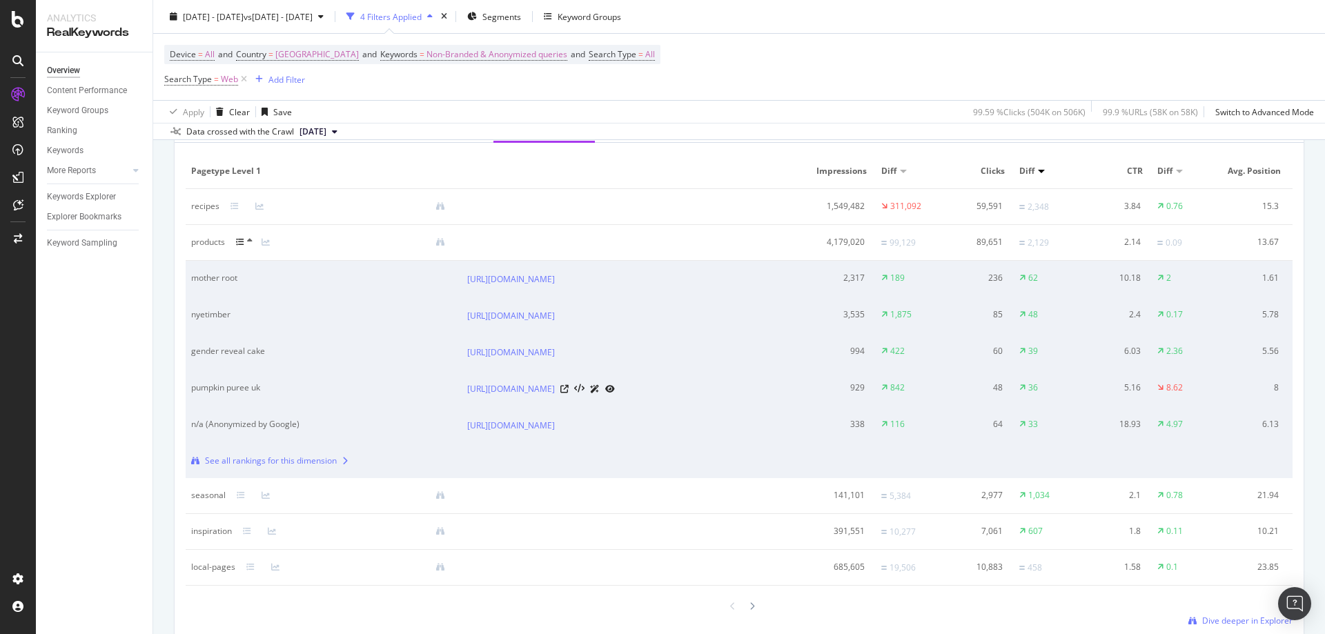
click at [346, 407] on td "pumpkin puree uk" at bounding box center [324, 389] width 276 height 37
click at [569, 357] on icon at bounding box center [564, 352] width 8 height 8
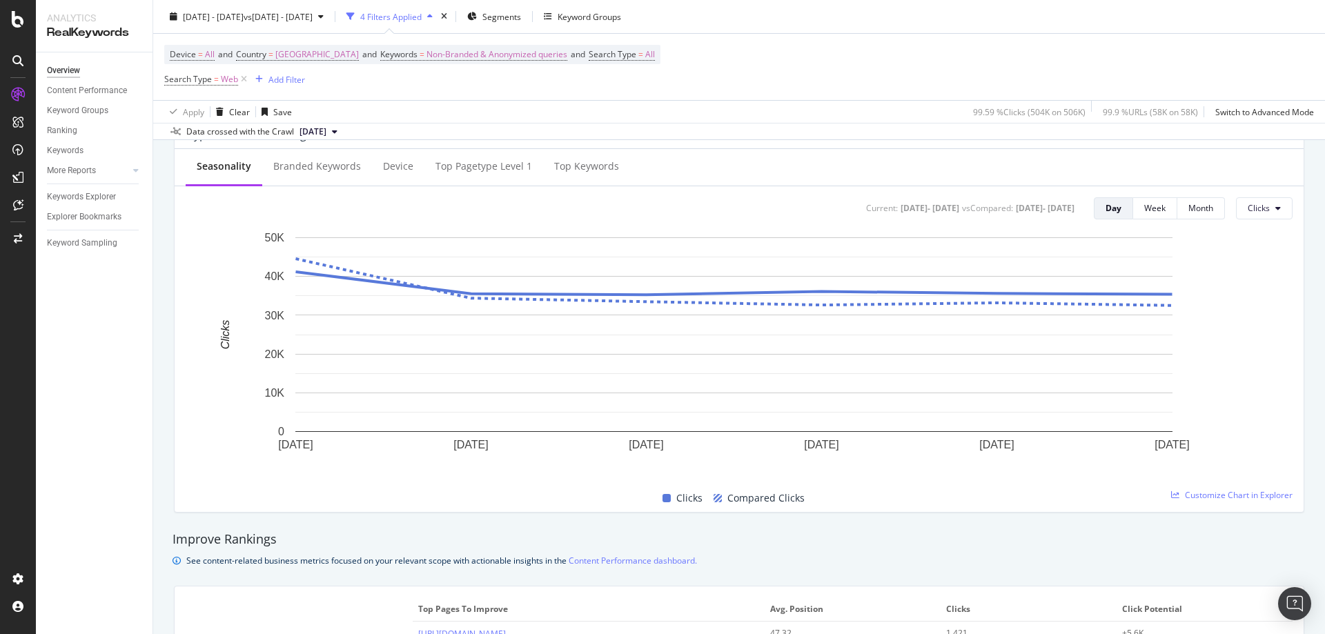
scroll to position [276, 0]
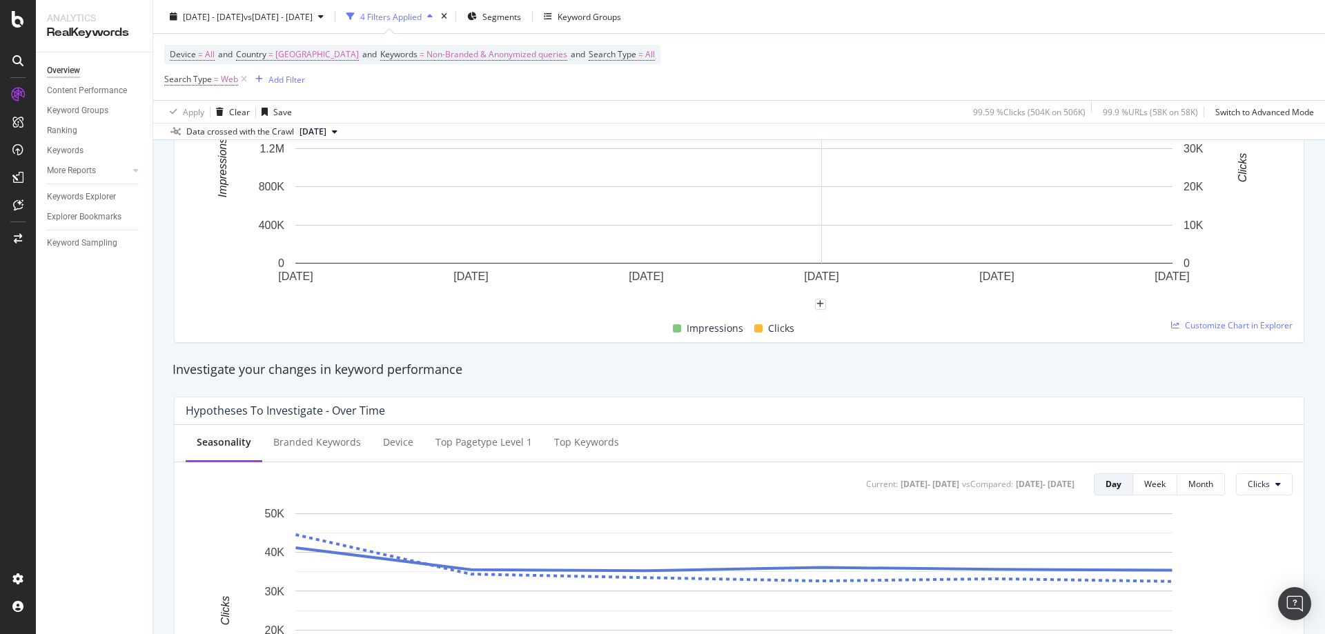
click at [688, 2] on div "[DATE] - [DATE] vs [DATE] - [DATE] 4 Filters Applied Segments Keyword Groups De…" at bounding box center [739, 70] width 1172 height 140
click at [627, 6] on button "Keyword Groups" at bounding box center [582, 17] width 88 height 22
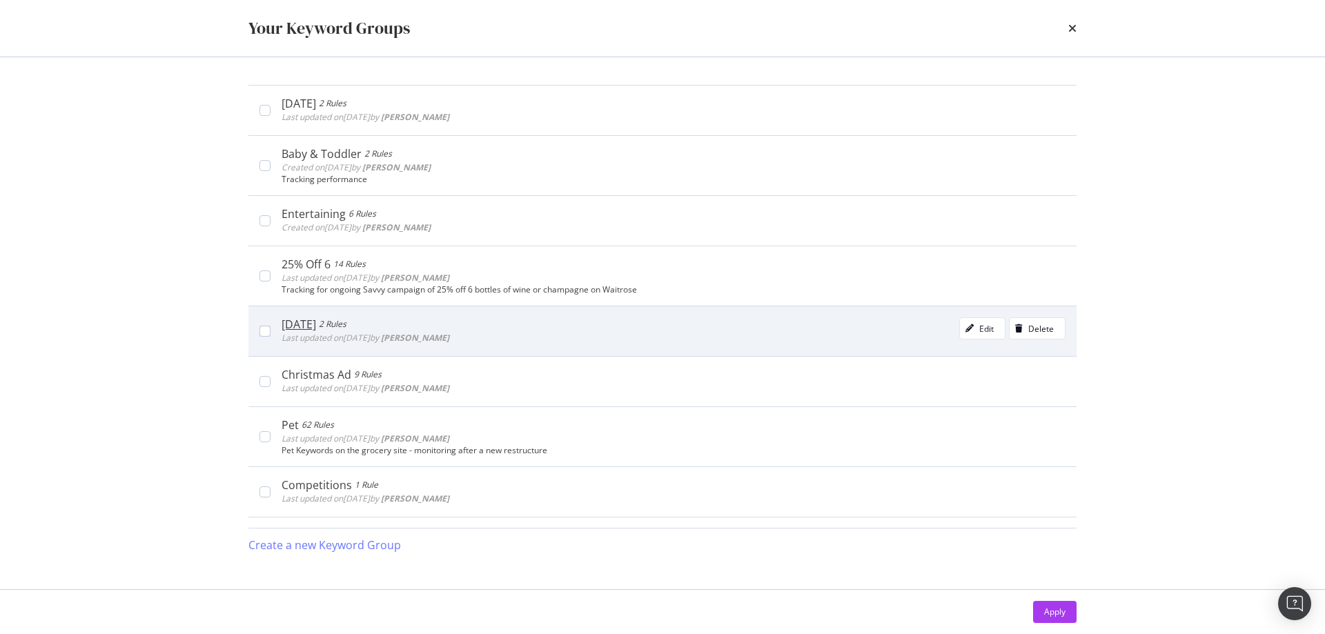
scroll to position [570, 0]
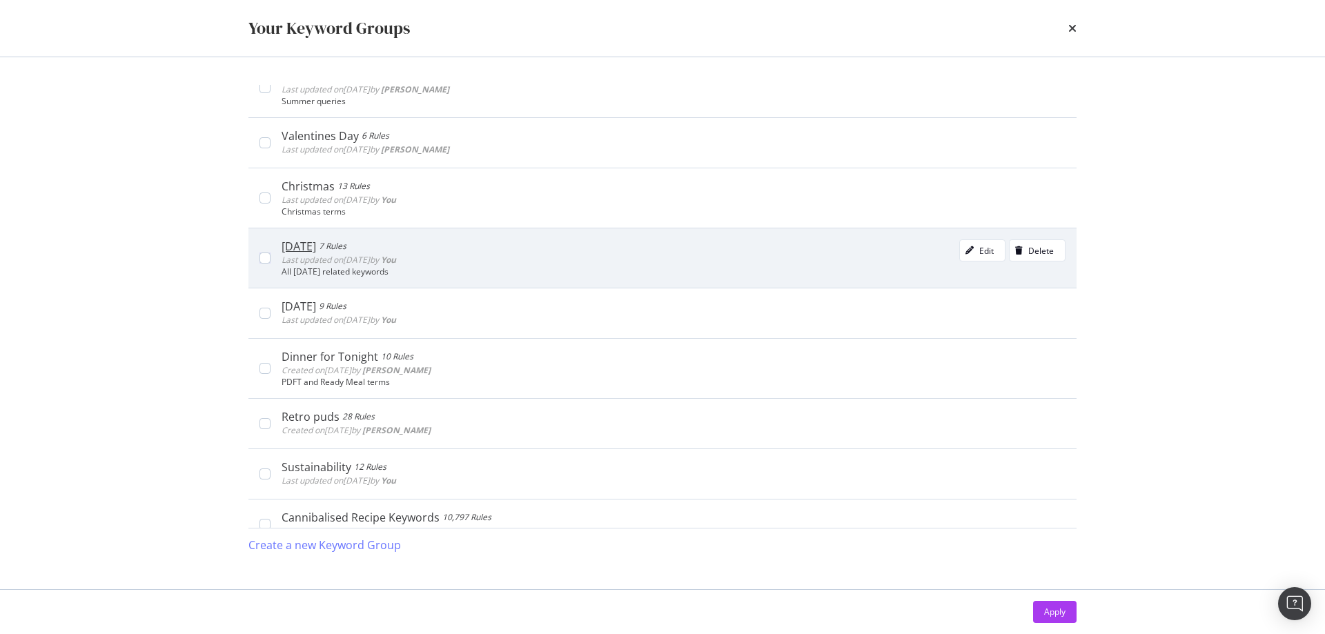
click at [548, 285] on div "[DATE] 7 Rules Last updated on [DATE] by You Edit Delete All [DATE] related key…" at bounding box center [662, 258] width 828 height 60
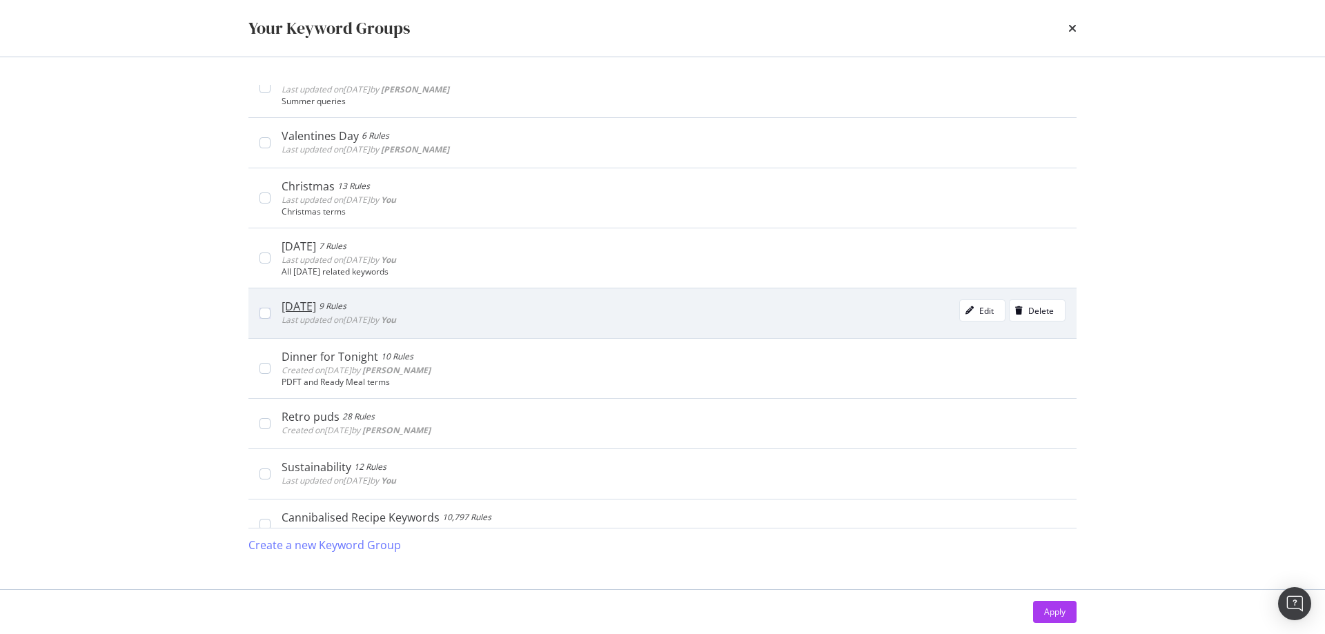
click at [540, 296] on div "[DATE] 9 Rules Last updated on [DATE] by You Edit Delete" at bounding box center [662, 313] width 828 height 50
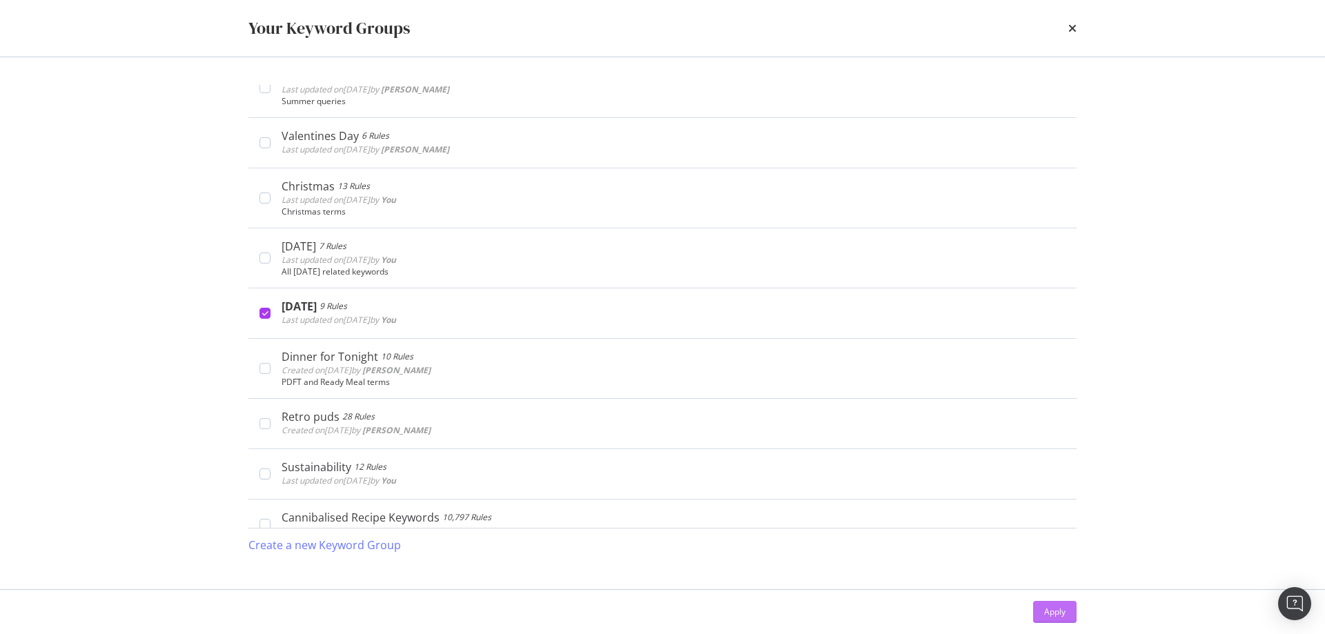
click at [1038, 602] on button "Apply" at bounding box center [1054, 612] width 43 height 22
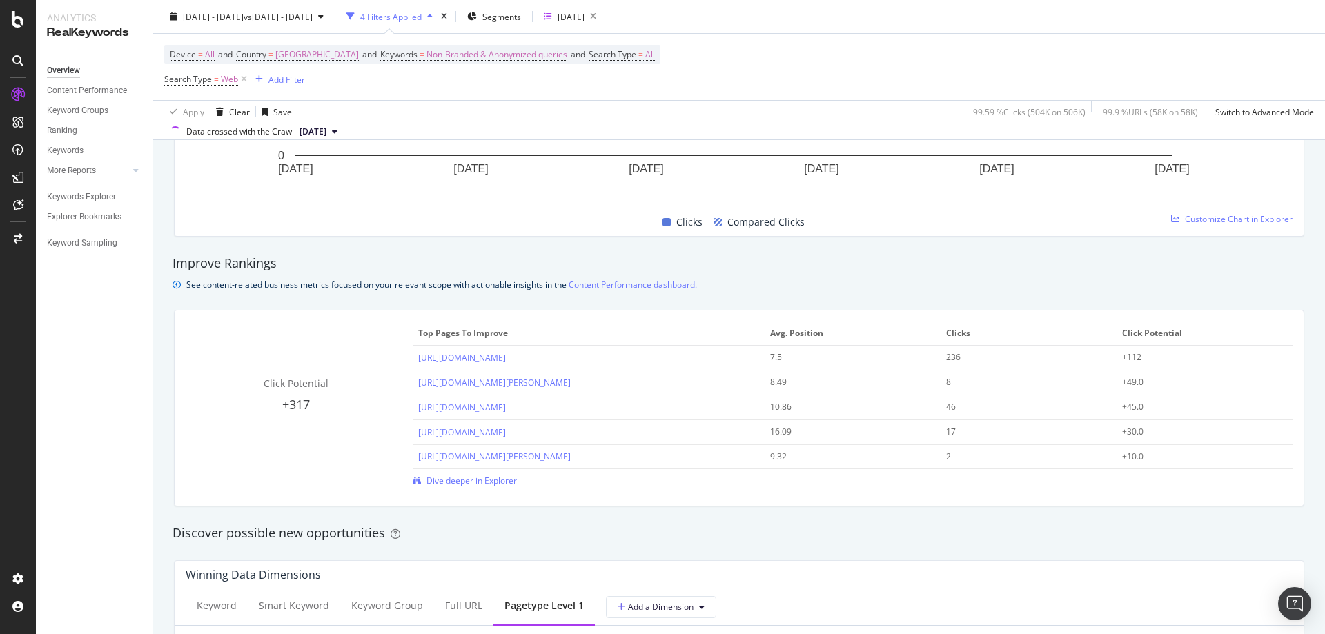
scroll to position [1242, 0]
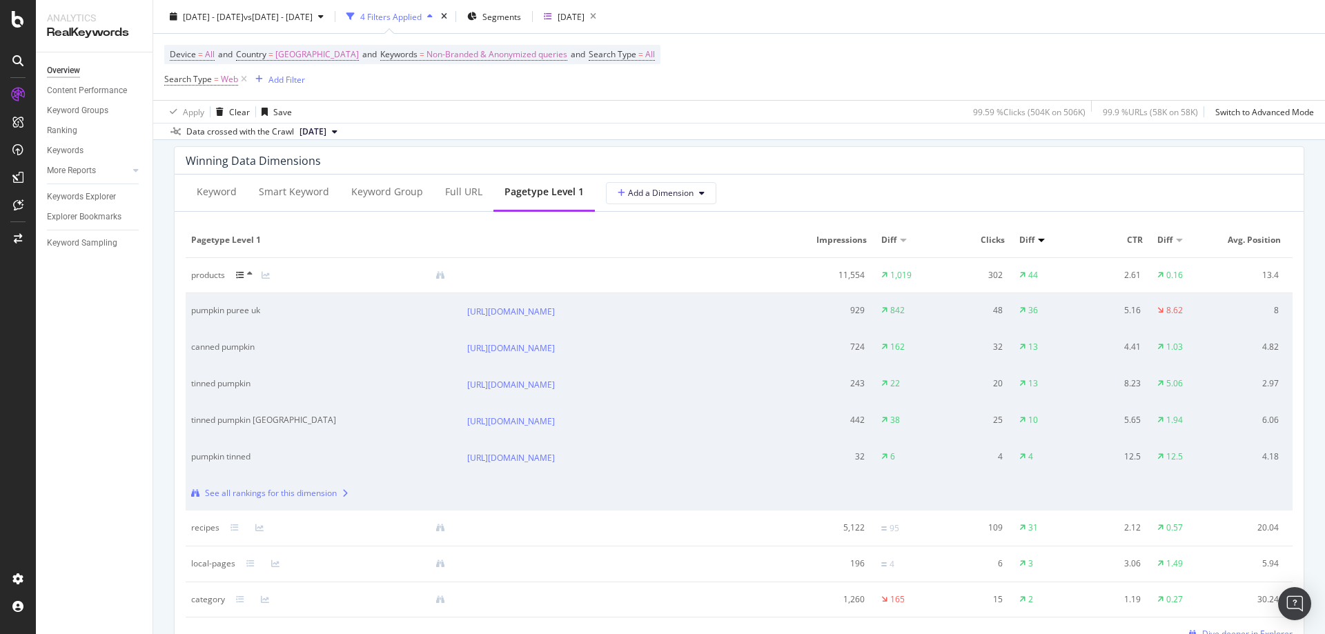
click at [249, 274] on icon at bounding box center [250, 274] width 6 height 8
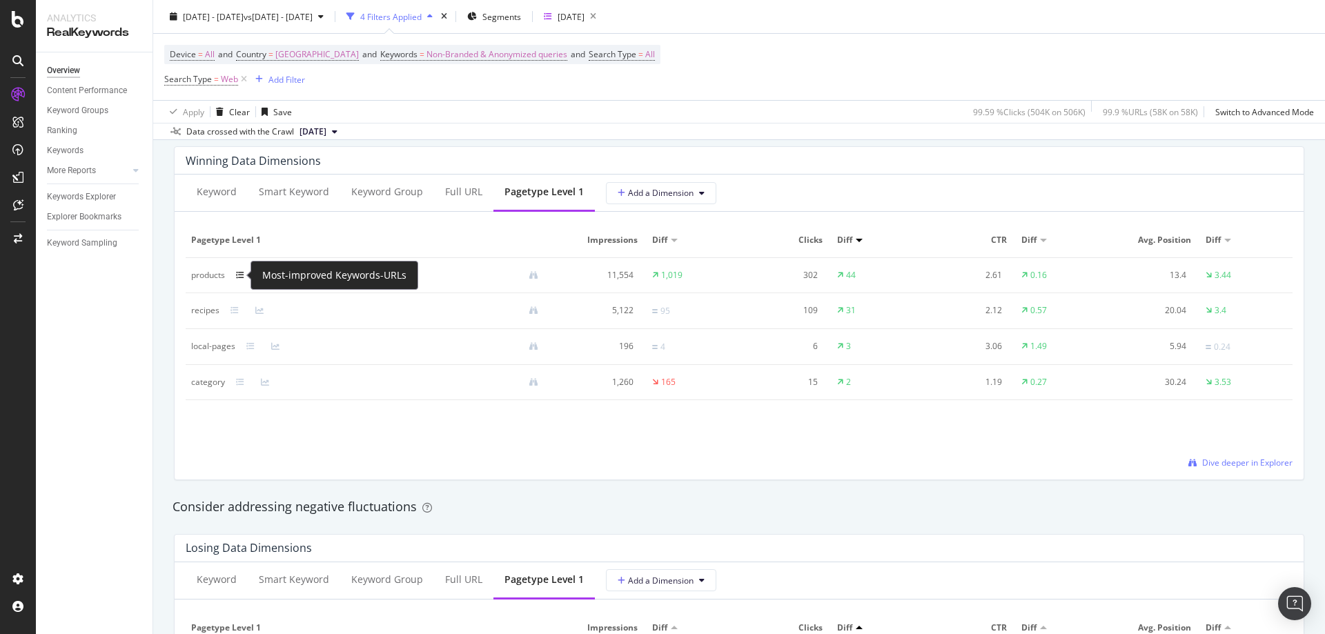
click at [238, 277] on icon at bounding box center [240, 275] width 8 height 8
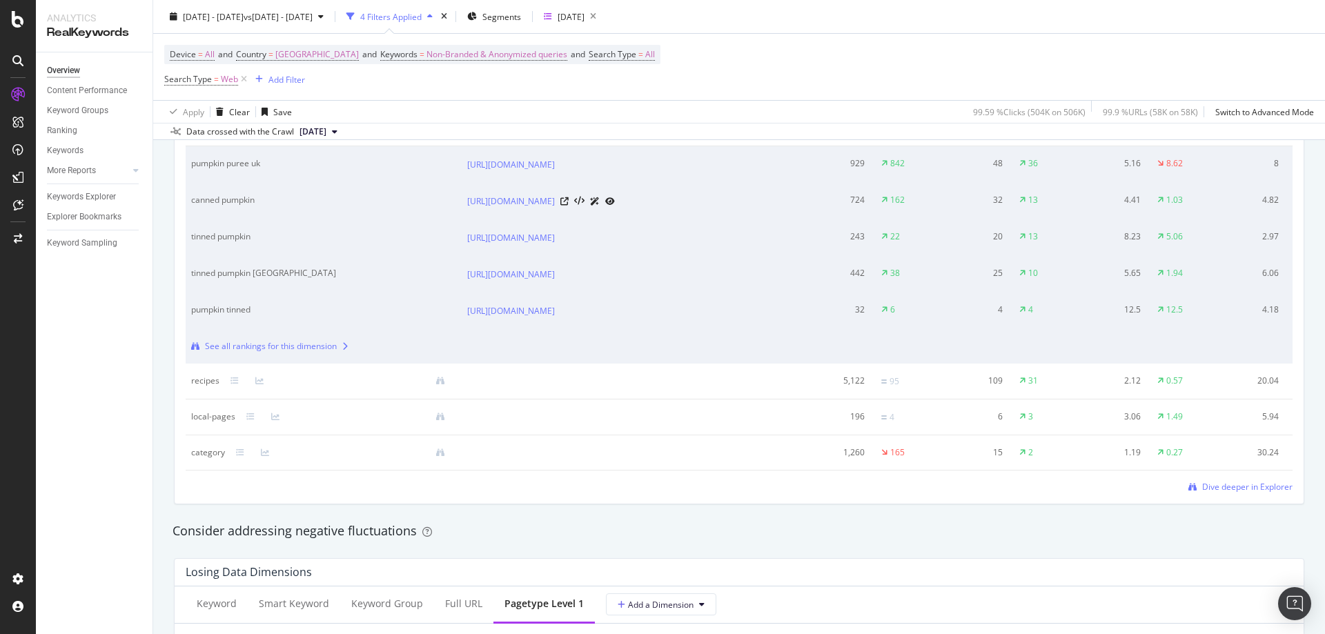
scroll to position [1518, 0]
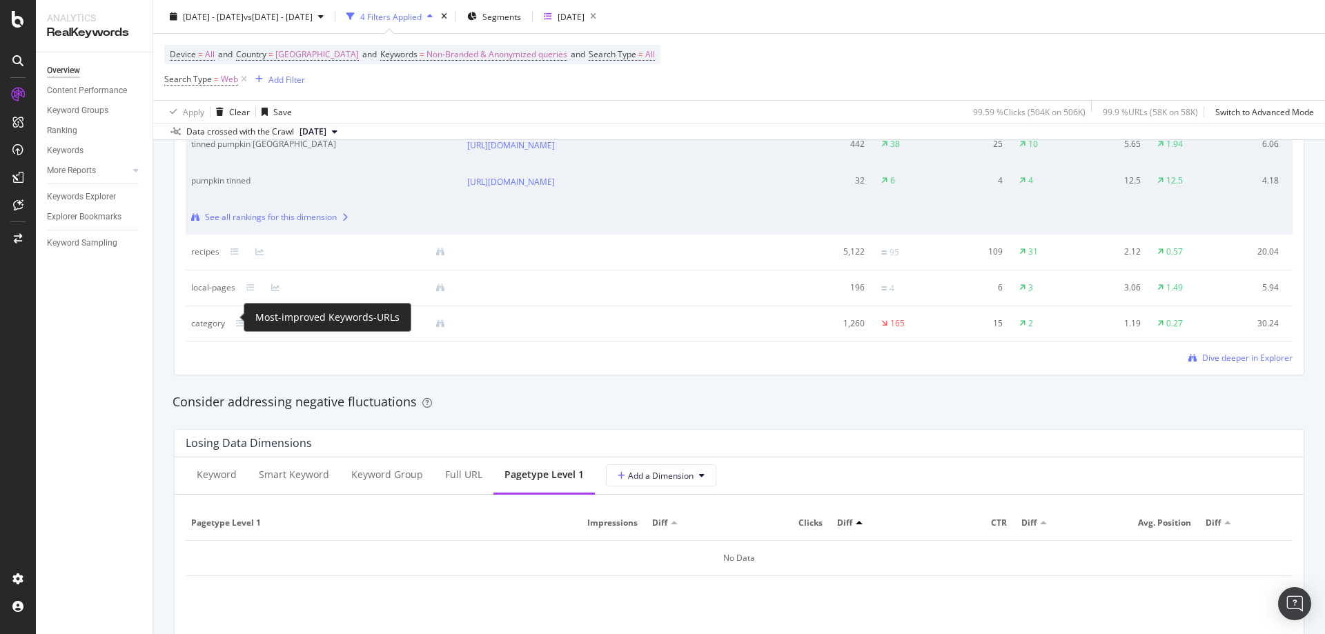
click at [239, 256] on div at bounding box center [242, 252] width 25 height 8
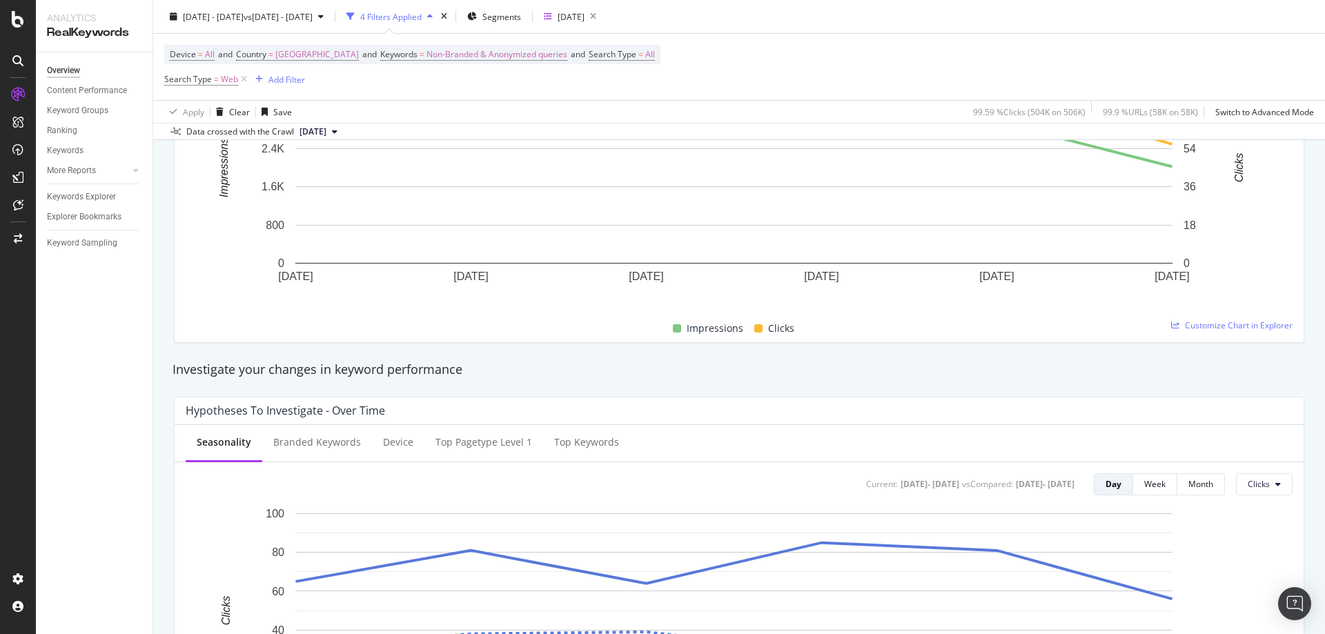
scroll to position [0, 0]
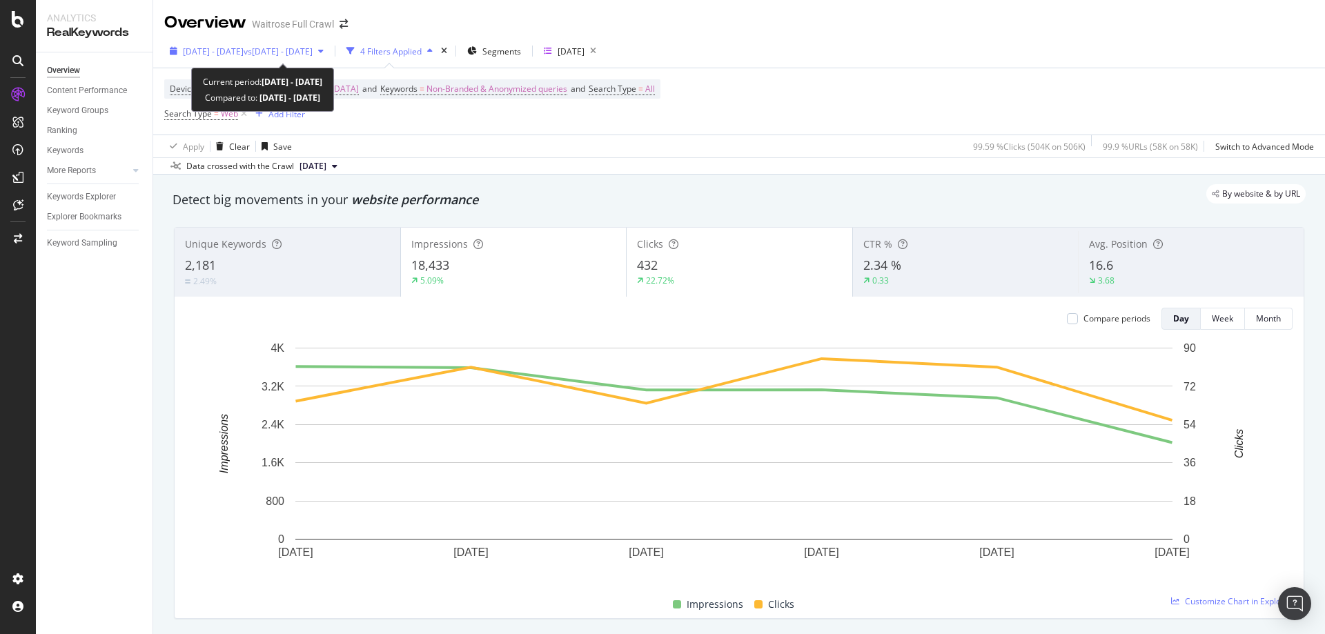
click at [329, 62] on button "[DATE] - [DATE] vs [DATE] - [DATE]" at bounding box center [246, 51] width 165 height 22
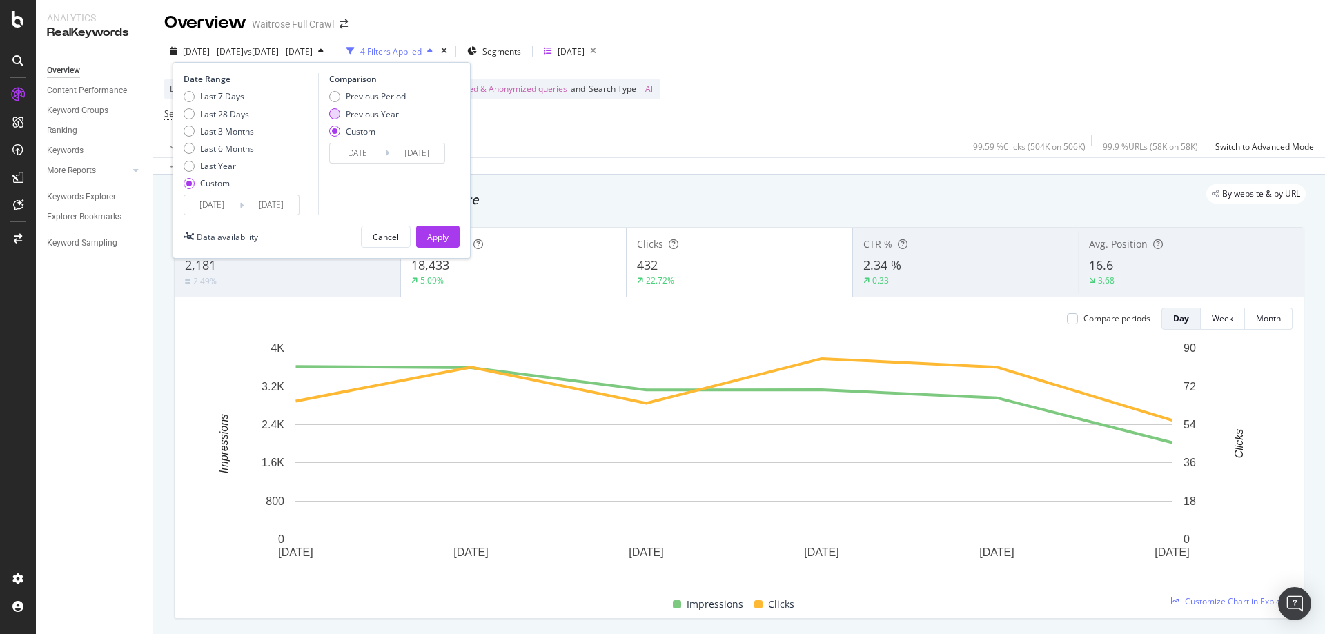
click at [381, 113] on div "Previous Year" at bounding box center [372, 114] width 53 height 12
type input "[DATE]"
drag, startPoint x: 445, startPoint y: 239, endPoint x: 475, endPoint y: 227, distance: 32.6
click at [475, 227] on div "Overview Waitrose Full Crawl [DATE] - [DATE] vs [DATE] - [DATE] 4 Filters Appli…" at bounding box center [739, 317] width 1172 height 634
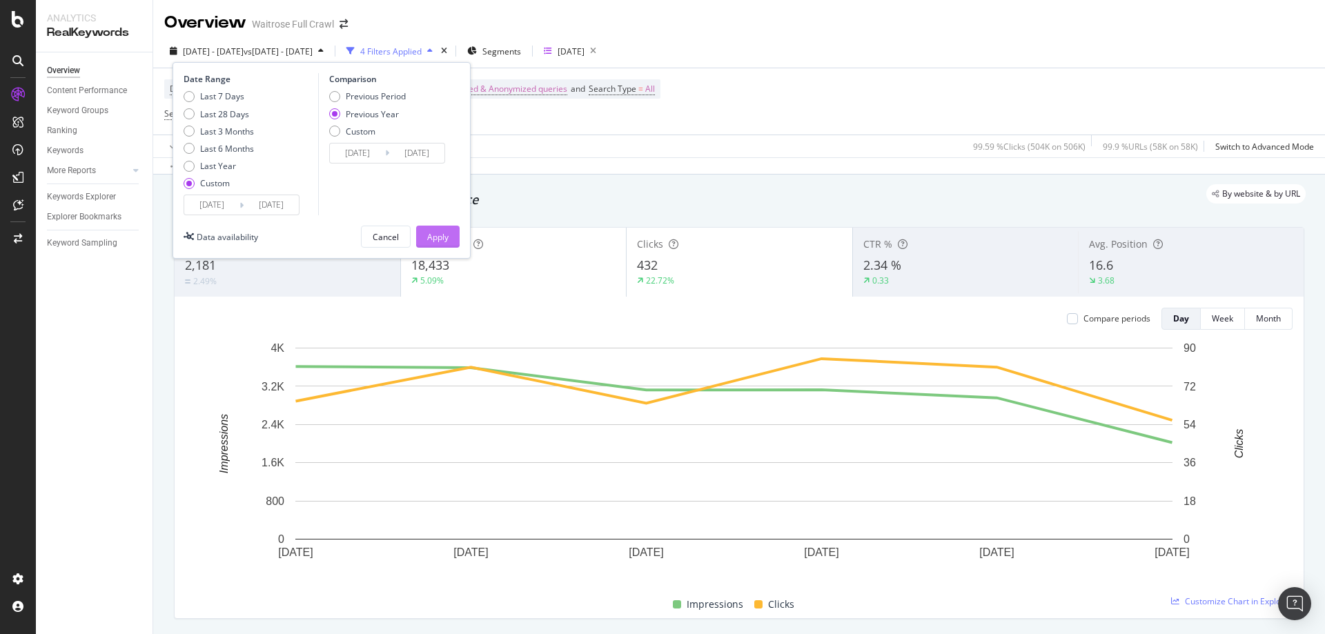
click at [424, 237] on button "Apply" at bounding box center [437, 237] width 43 height 22
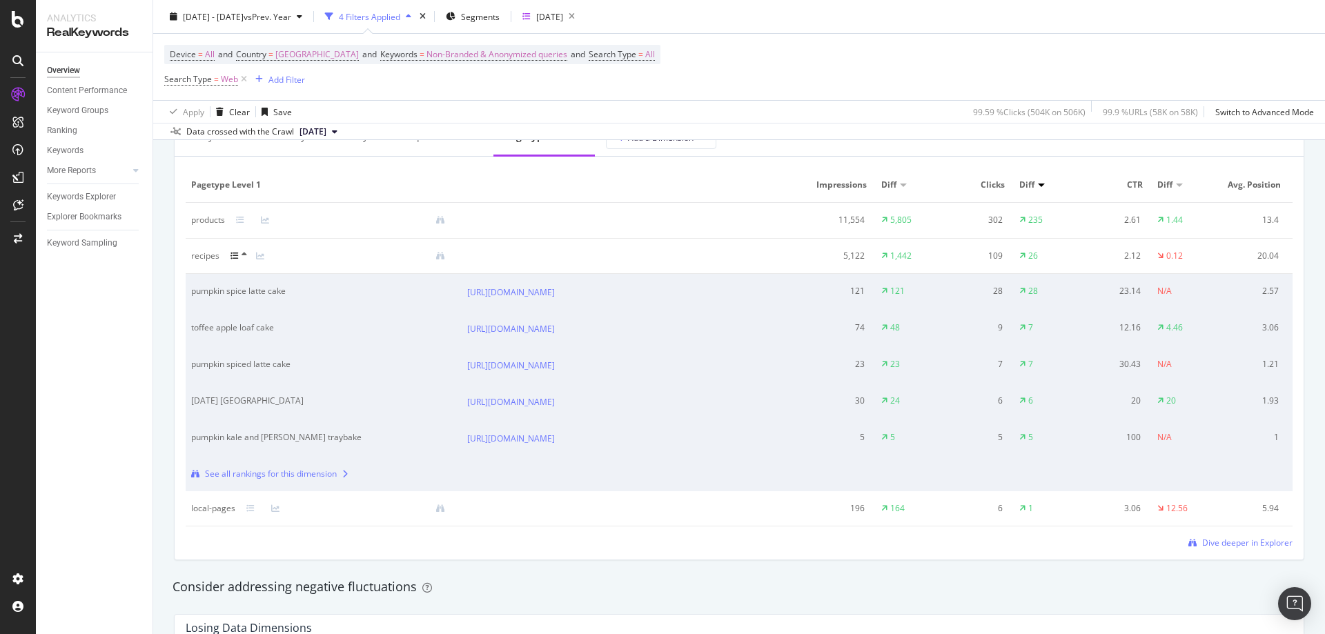
scroll to position [1311, 0]
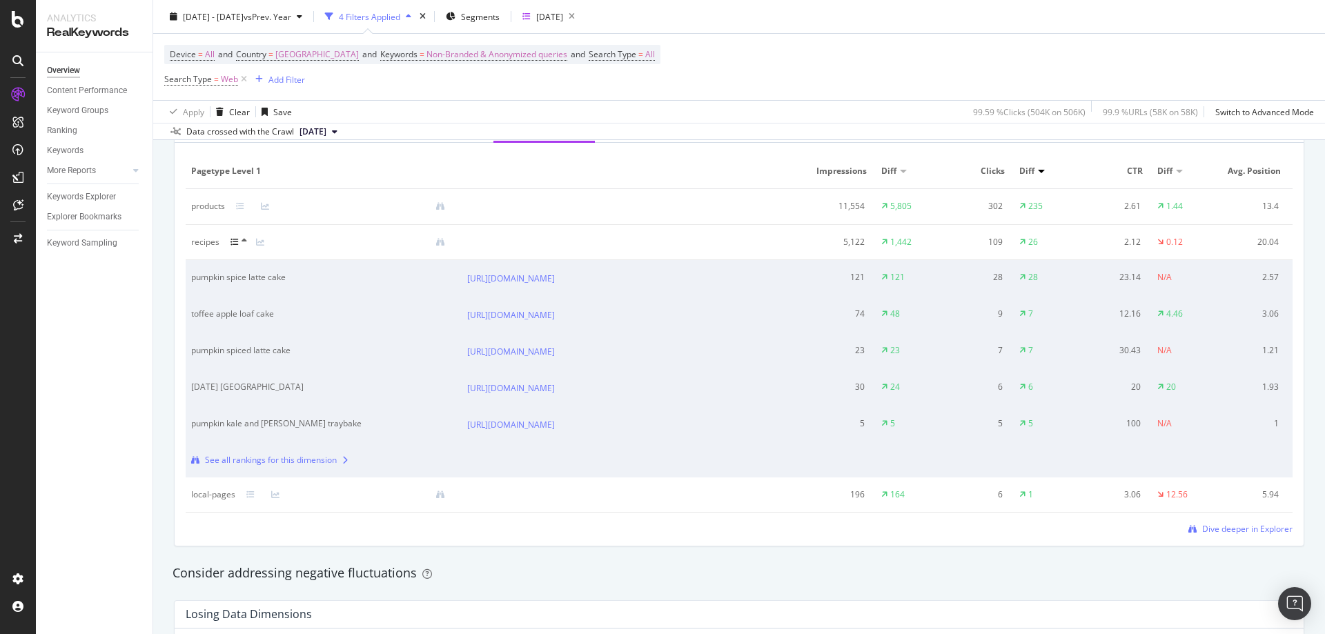
click at [244, 243] on icon at bounding box center [245, 241] width 6 height 8
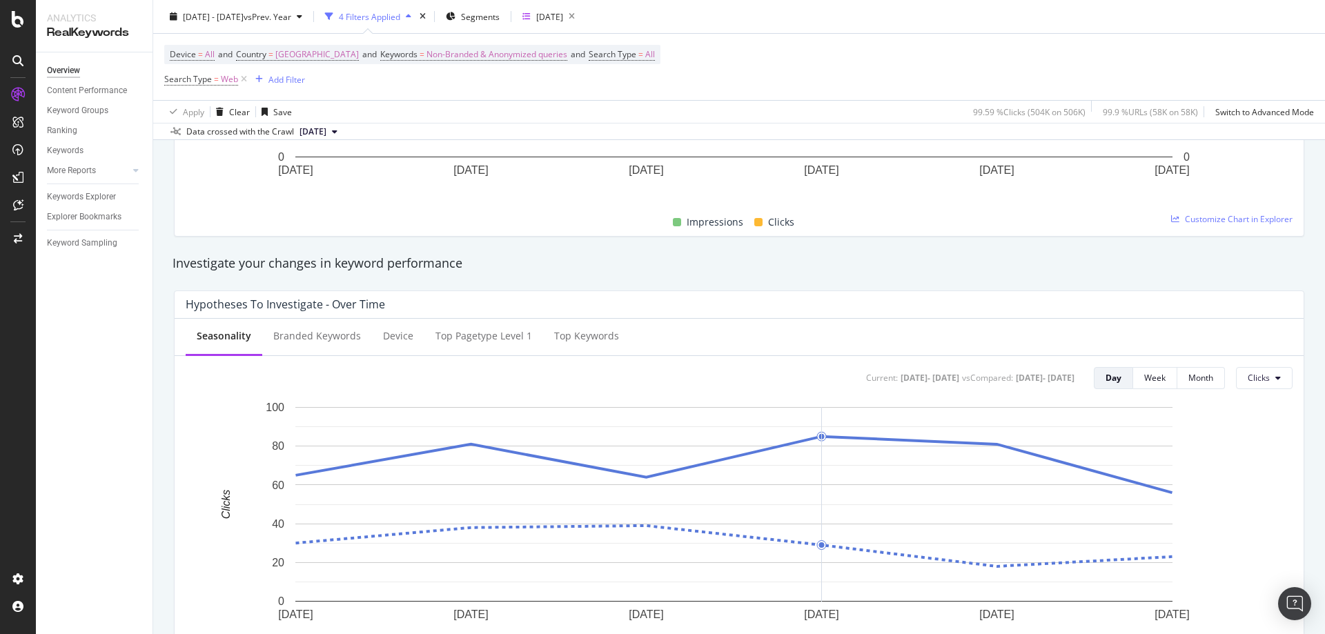
scroll to position [414, 0]
